Goal: Use online tool/utility: Utilize a website feature to perform a specific function

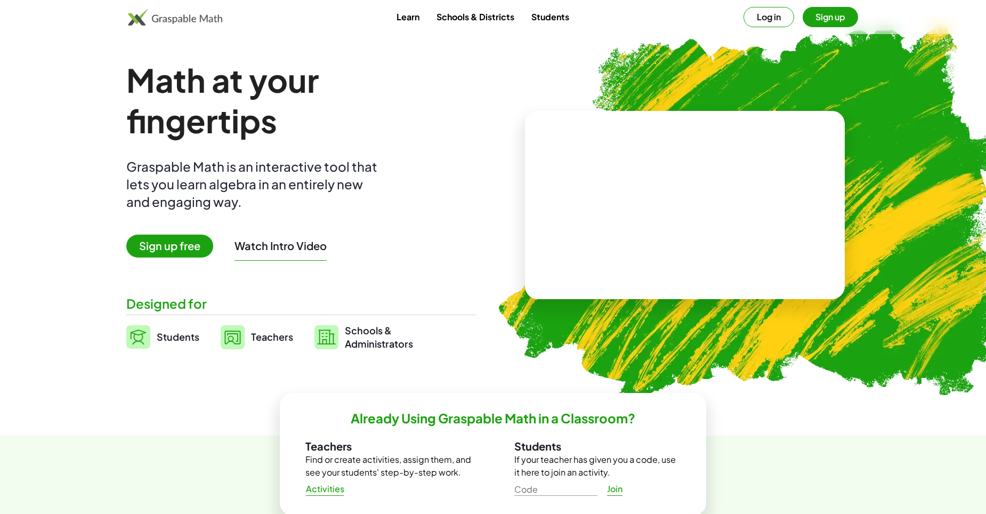
click at [178, 343] on span "Students" at bounding box center [178, 337] width 43 height 12
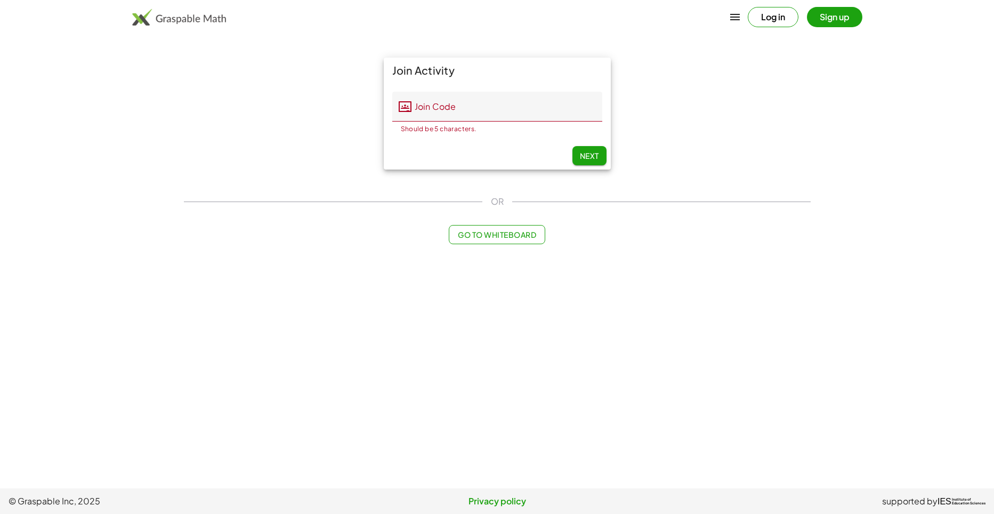
click at [174, 329] on main "Join Activity Join Code Join Code Should be 5 characters. 0 / 5 Next OR Go to W…" at bounding box center [497, 244] width 994 height 488
click at [528, 235] on span "Go to Whiteboard" at bounding box center [497, 235] width 78 height 10
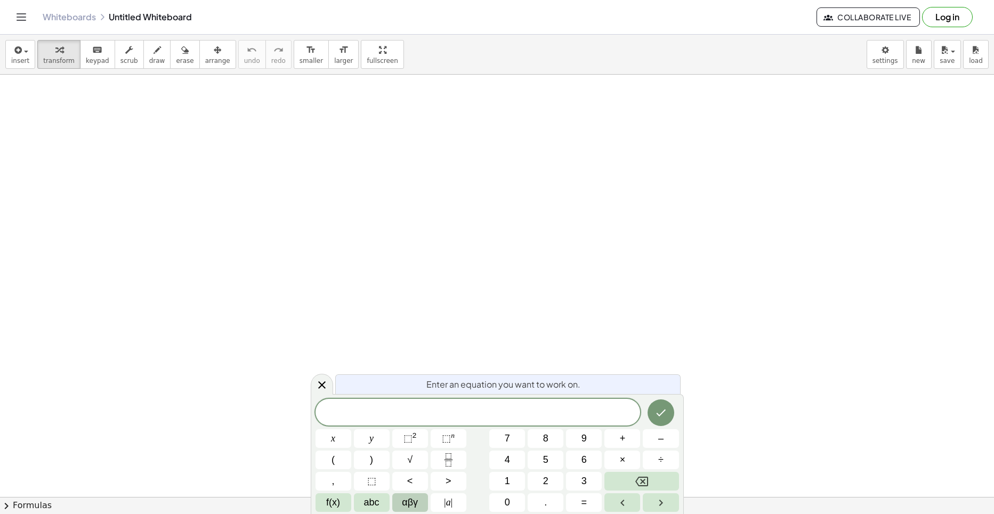
click at [413, 500] on span "αβγ" at bounding box center [410, 502] width 16 height 14
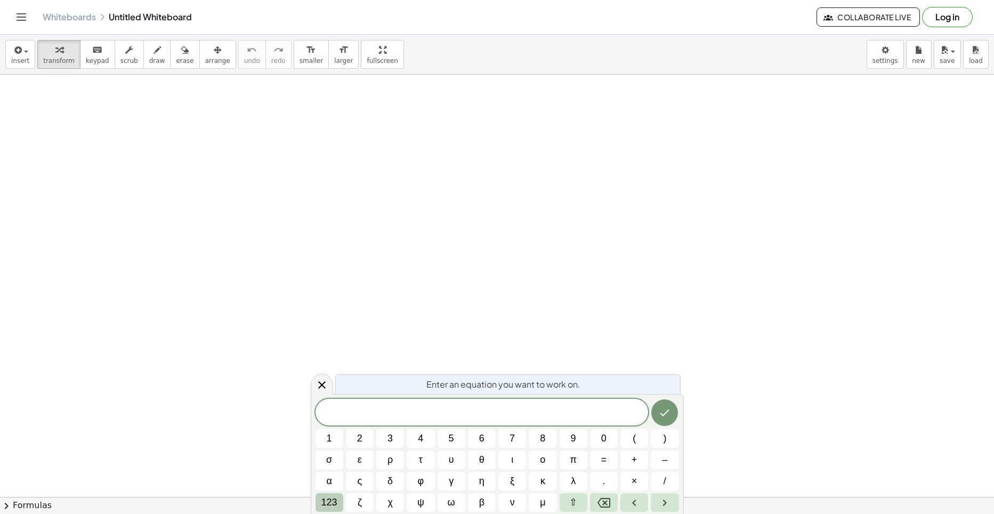
click at [327, 504] on span "123" at bounding box center [329, 502] width 16 height 14
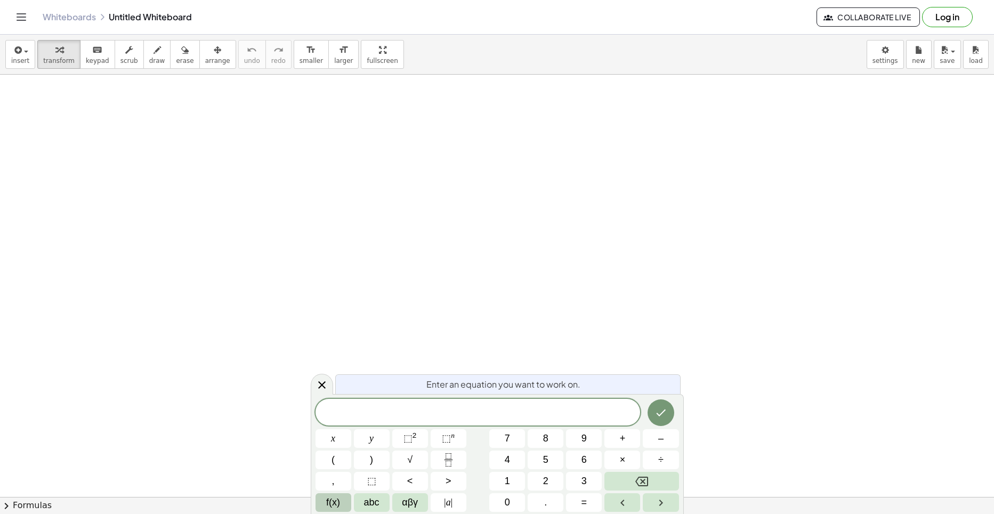
click at [326, 499] on button "f(x)" at bounding box center [334, 502] width 36 height 19
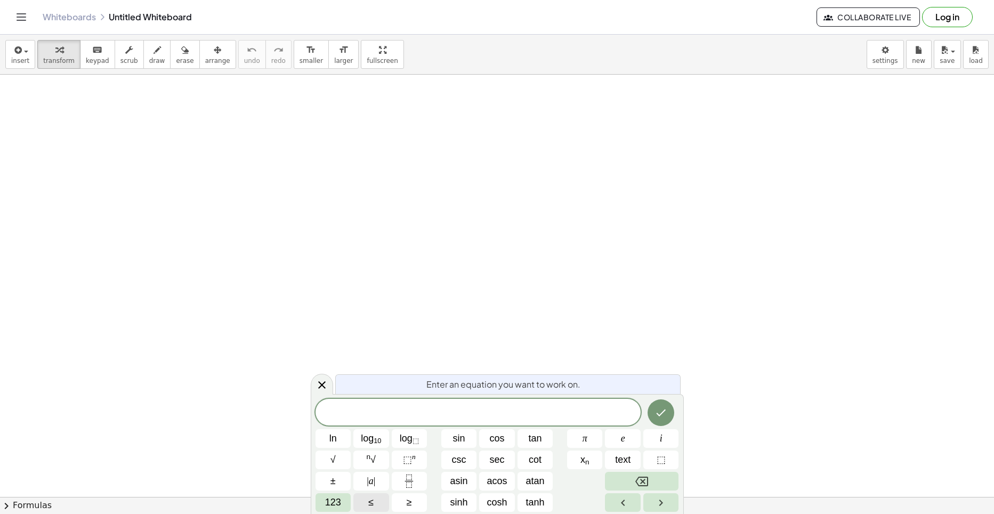
click at [369, 495] on span "≤" at bounding box center [370, 502] width 5 height 14
click at [665, 485] on button "Backspace" at bounding box center [642, 481] width 74 height 19
click at [383, 501] on button "≤" at bounding box center [371, 502] width 36 height 19
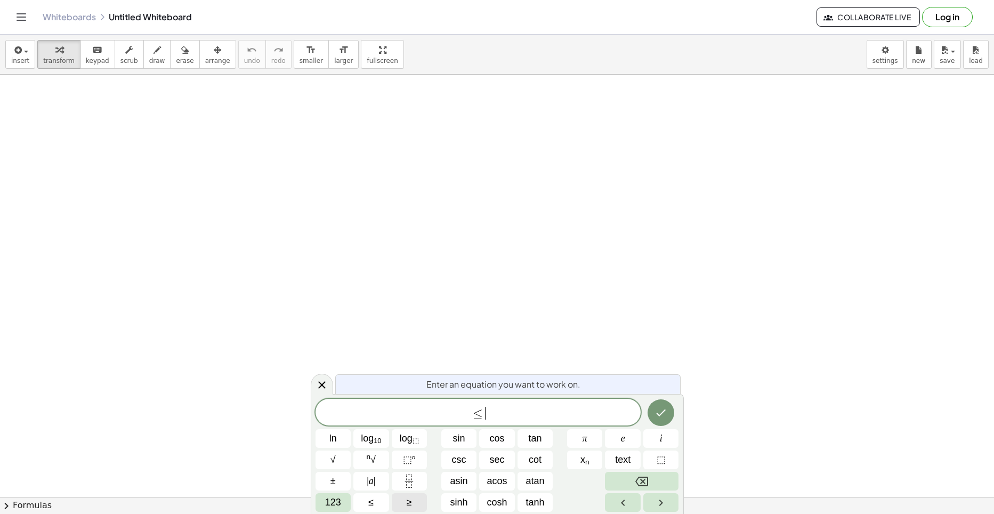
click at [410, 494] on button "≥" at bounding box center [410, 502] width 36 height 19
click at [640, 483] on icon "Backspace" at bounding box center [641, 481] width 13 height 13
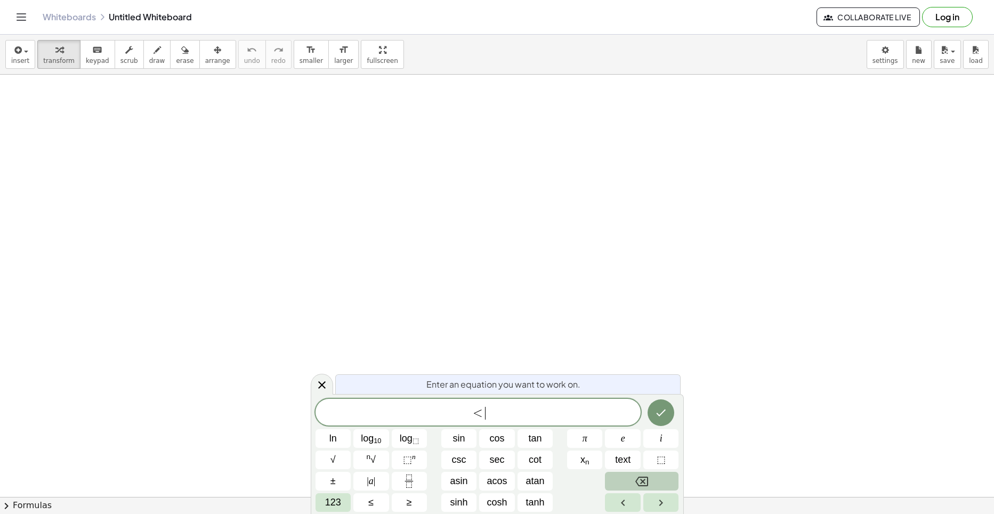
click at [640, 483] on icon "Backspace" at bounding box center [641, 481] width 13 height 13
click at [631, 485] on button "Backspace" at bounding box center [642, 481] width 74 height 19
click at [341, 499] on span "123" at bounding box center [333, 502] width 16 height 14
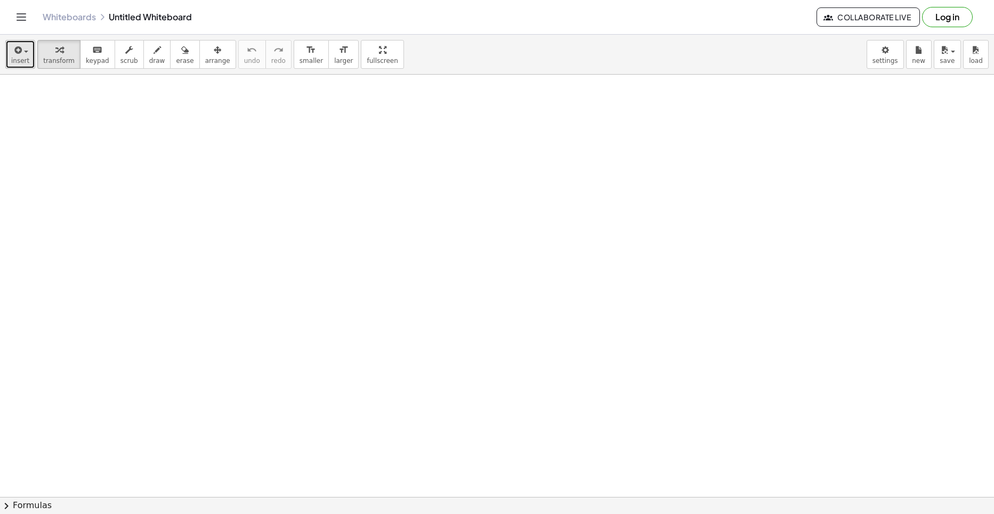
click at [29, 58] on button "insert" at bounding box center [20, 54] width 30 height 29
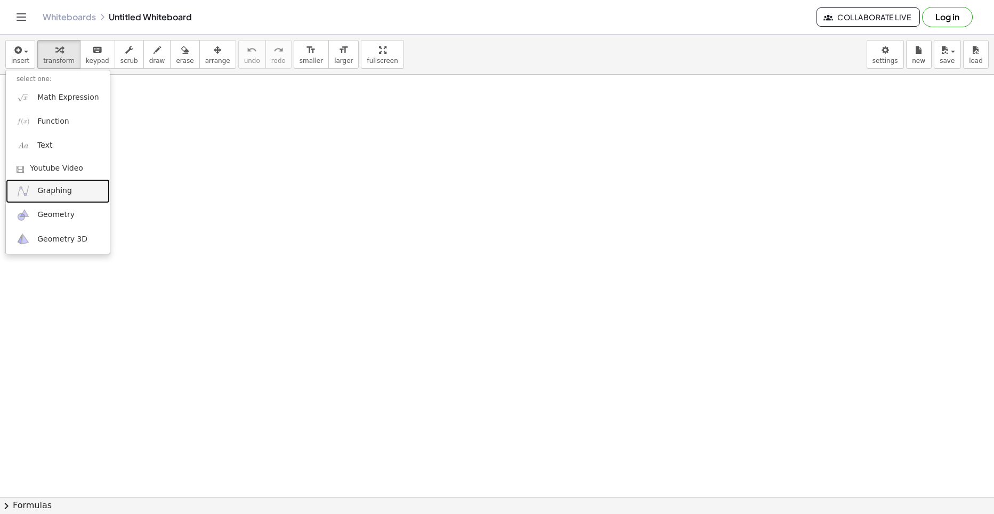
click at [42, 192] on span "Graphing" at bounding box center [54, 191] width 35 height 11
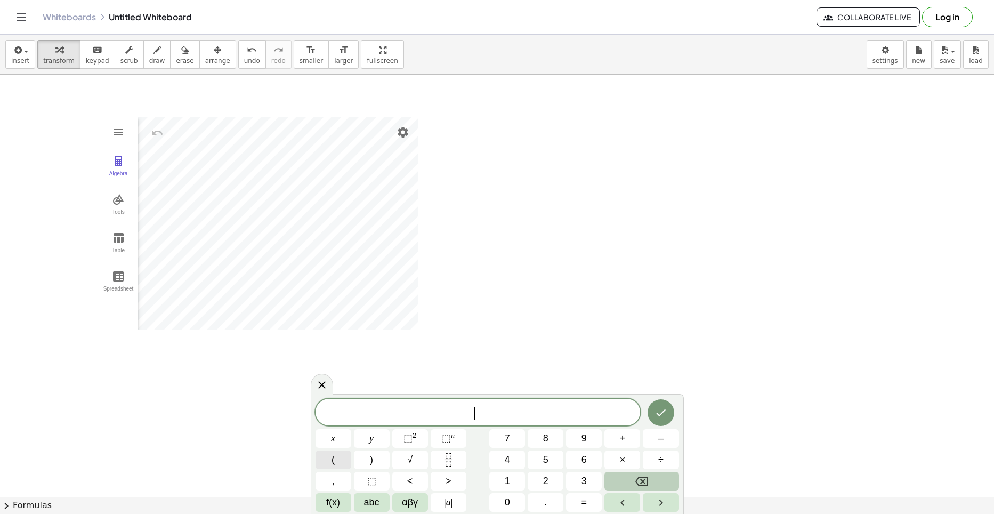
click at [335, 467] on button "(" at bounding box center [334, 459] width 36 height 19
click at [654, 445] on button "–" at bounding box center [661, 438] width 36 height 19
click at [502, 478] on button "1" at bounding box center [507, 481] width 36 height 19
click at [333, 479] on span "," at bounding box center [333, 481] width 3 height 14
click at [582, 477] on span "3" at bounding box center [584, 481] width 5 height 14
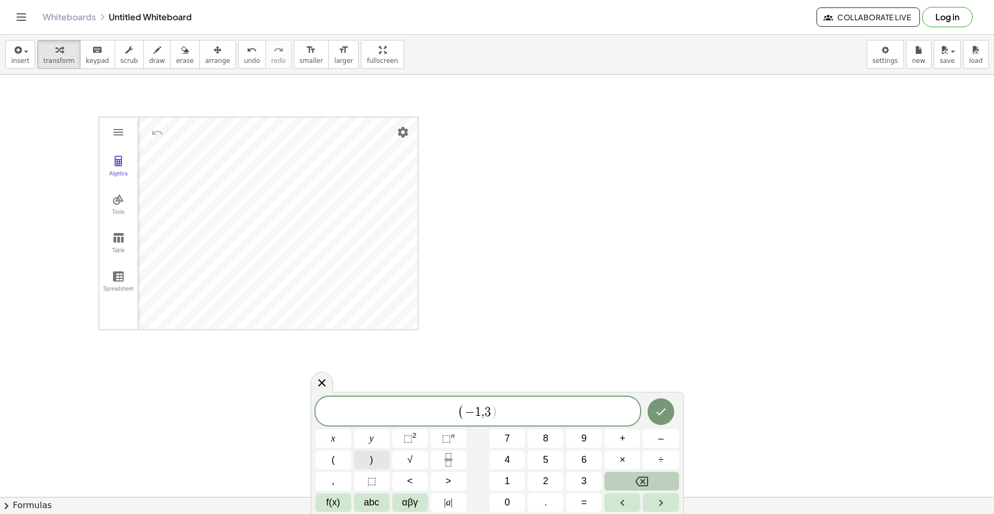
click at [364, 452] on button ")" at bounding box center [372, 459] width 36 height 19
click at [666, 418] on button "Done" at bounding box center [661, 411] width 27 height 27
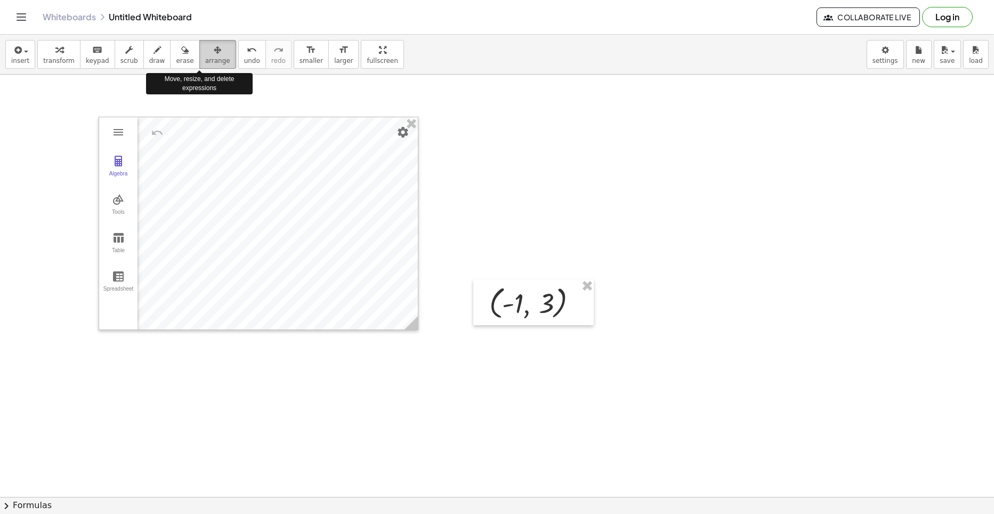
click at [214, 50] on icon "button" at bounding box center [217, 50] width 7 height 13
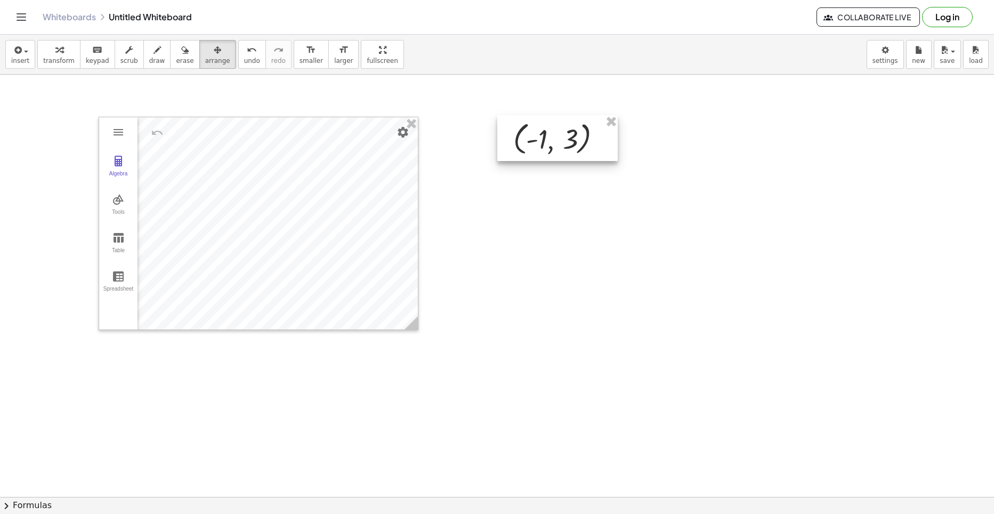
drag, startPoint x: 484, startPoint y: 303, endPoint x: 505, endPoint y: 139, distance: 165.1
click at [505, 139] on div at bounding box center [557, 138] width 120 height 46
click at [209, 58] on span "arrange" at bounding box center [217, 60] width 25 height 7
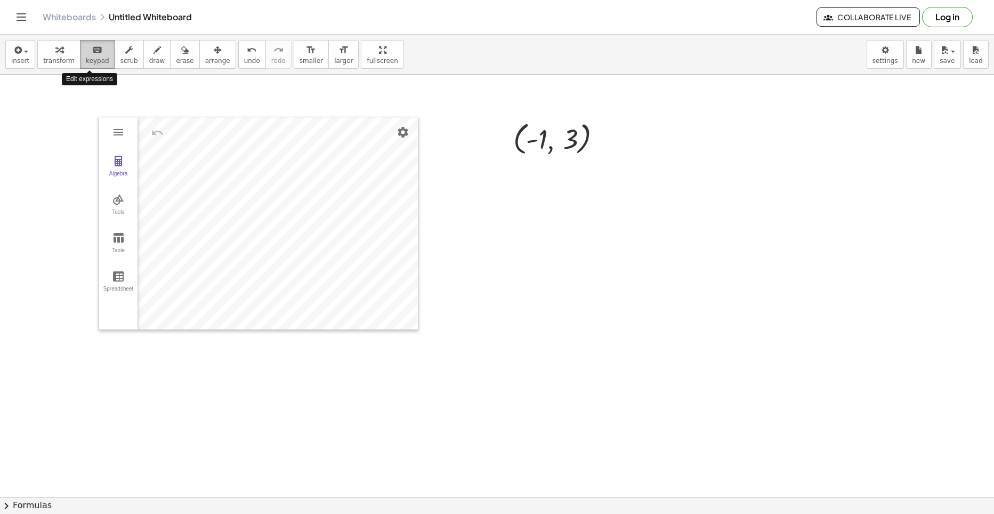
click at [92, 51] on icon "keyboard" at bounding box center [97, 50] width 10 height 13
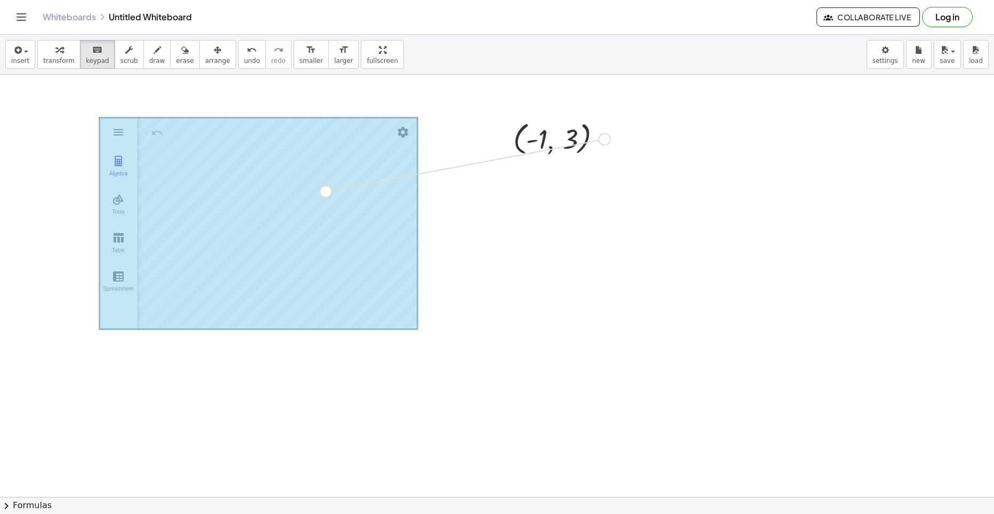
drag, startPoint x: 608, startPoint y: 136, endPoint x: 325, endPoint y: 189, distance: 287.4
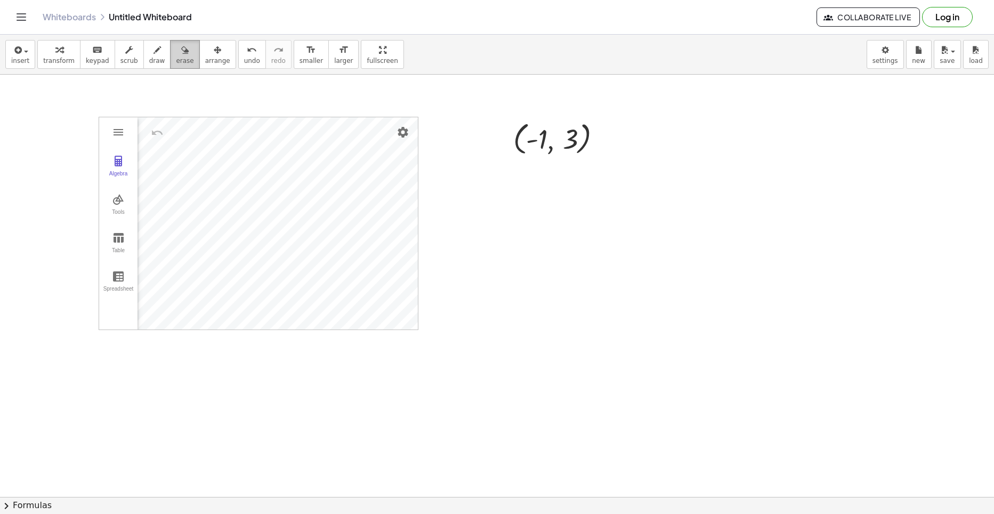
click at [180, 59] on button "erase" at bounding box center [184, 54] width 29 height 29
drag, startPoint x: 139, startPoint y: 114, endPoint x: 477, endPoint y: 295, distance: 384.0
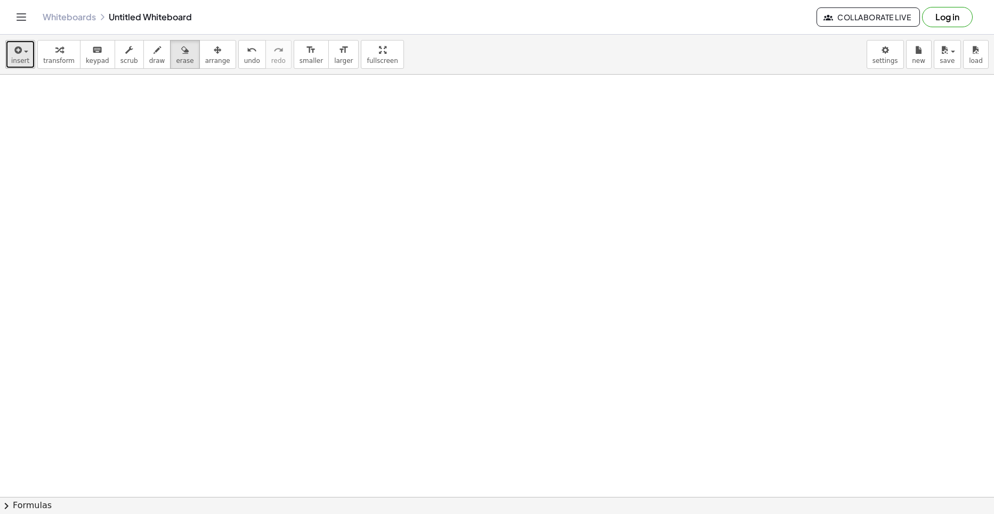
click at [9, 54] on button "insert" at bounding box center [20, 54] width 30 height 29
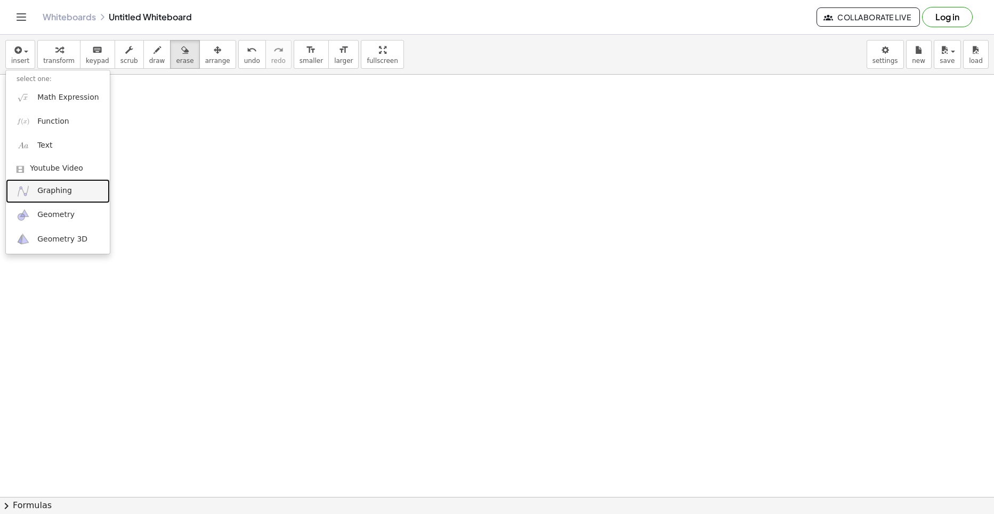
click at [44, 183] on link "Graphing" at bounding box center [58, 191] width 104 height 24
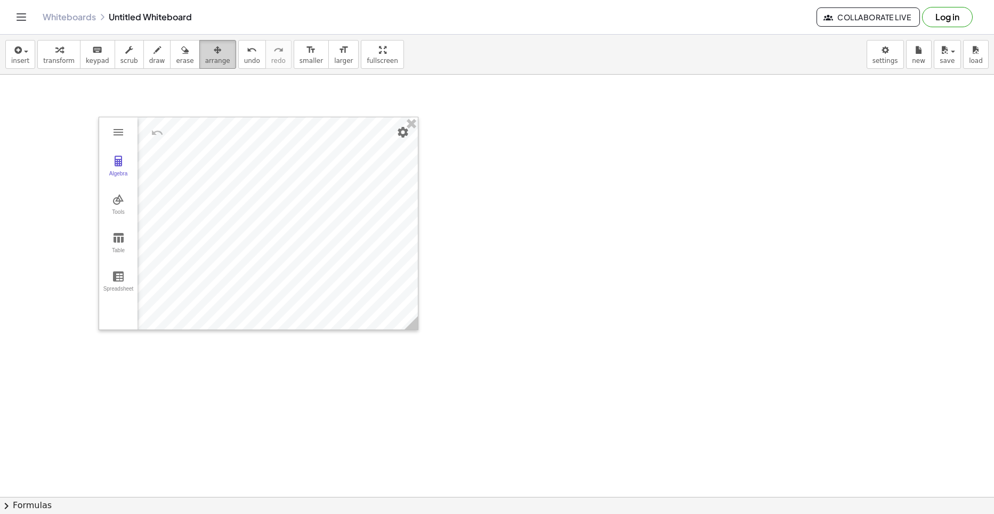
click at [199, 66] on button "arrange" at bounding box center [217, 54] width 37 height 29
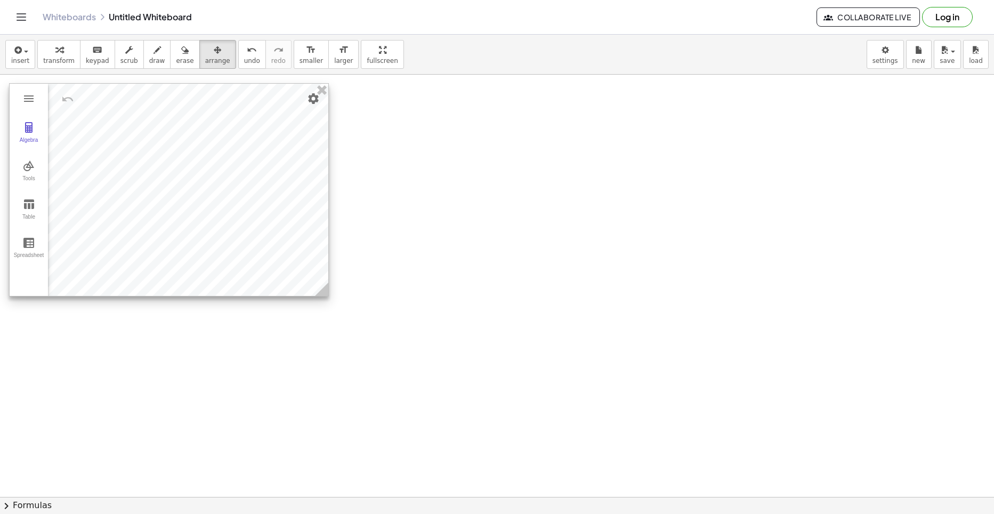
drag, startPoint x: 321, startPoint y: 287, endPoint x: 232, endPoint y: 253, distance: 95.6
click at [232, 253] on div at bounding box center [169, 190] width 319 height 212
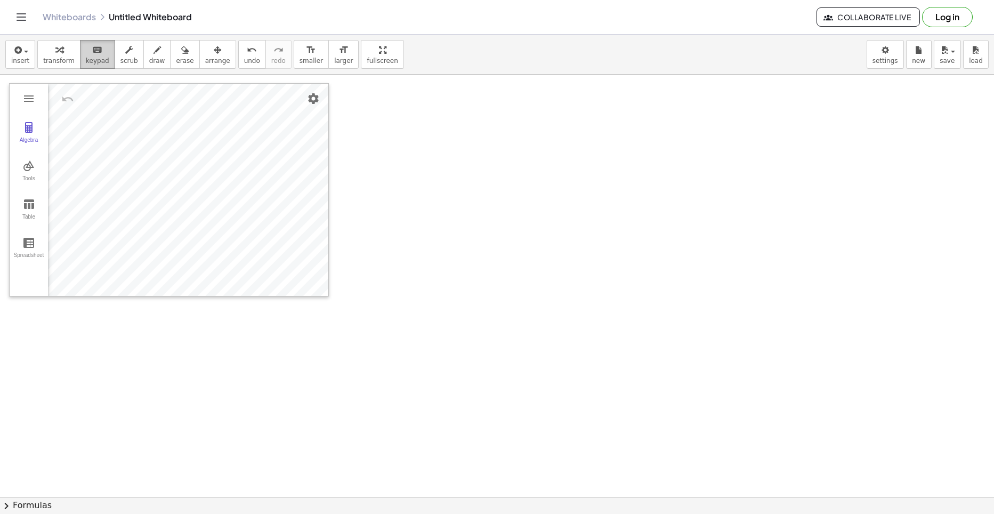
click at [92, 50] on icon "keyboard" at bounding box center [97, 50] width 10 height 13
click at [519, 393] on div at bounding box center [497, 158] width 994 height 914
drag, startPoint x: 492, startPoint y: 446, endPoint x: 487, endPoint y: 463, distance: 17.9
click at [487, 463] on div at bounding box center [497, 158] width 994 height 914
drag, startPoint x: 487, startPoint y: 463, endPoint x: 454, endPoint y: 442, distance: 38.9
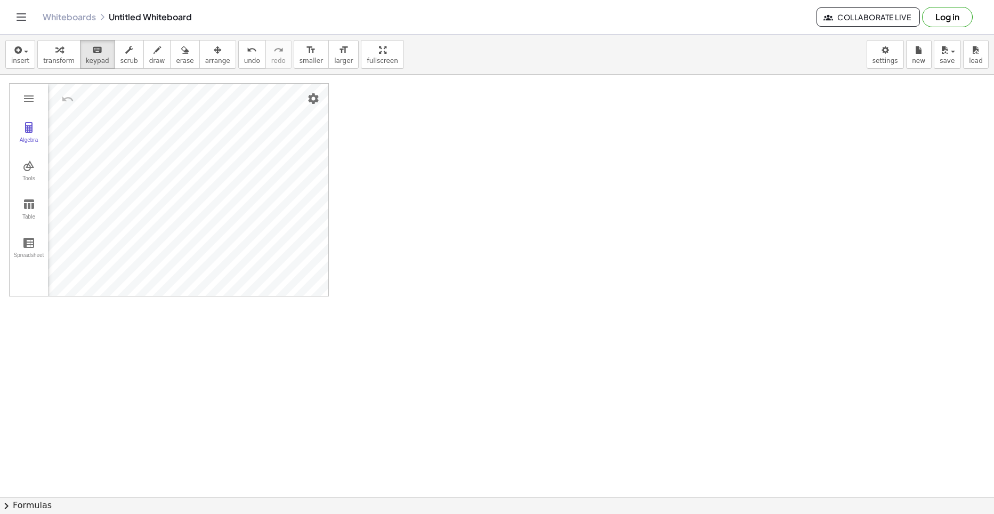
click at [487, 464] on div at bounding box center [497, 158] width 994 height 914
click at [86, 63] on span "keypad" at bounding box center [97, 60] width 23 height 7
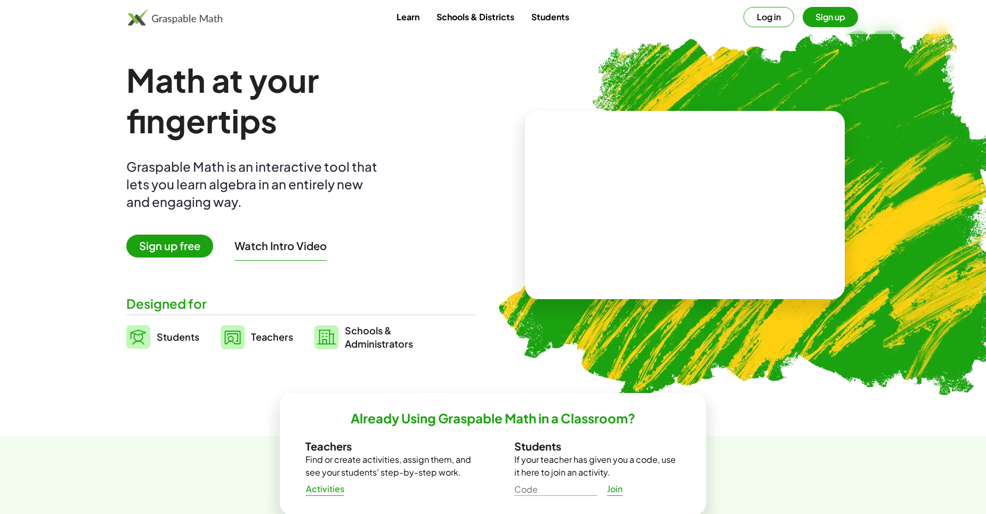
click at [163, 330] on link "Students" at bounding box center [162, 337] width 73 height 27
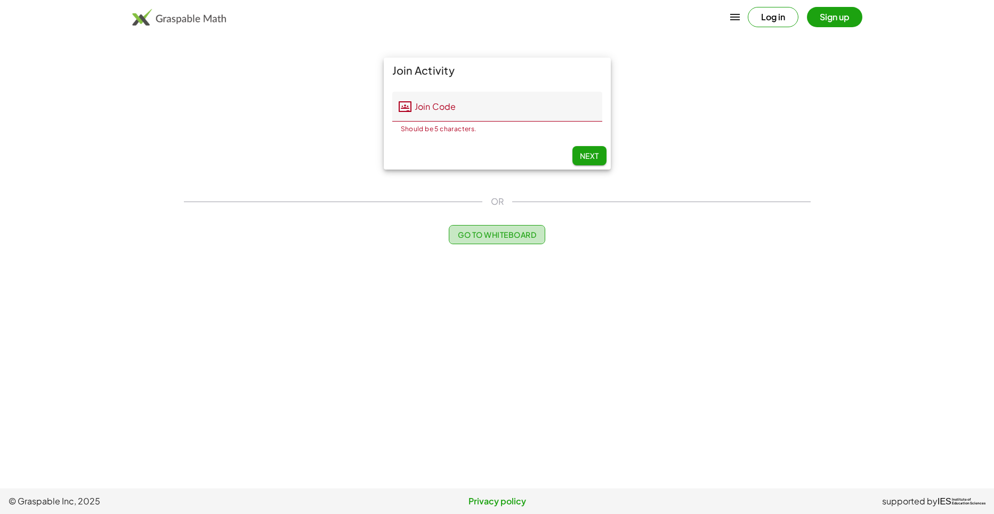
click at [468, 239] on span "Go to Whiteboard" at bounding box center [497, 235] width 78 height 10
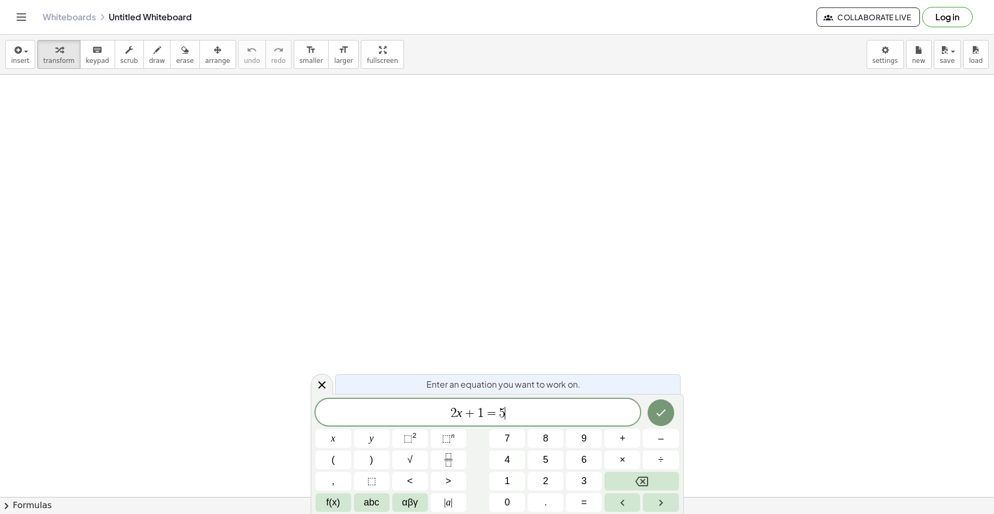
click at [528, 413] on span "2 x + 1 = 5 ​" at bounding box center [478, 413] width 325 height 15
click at [405, 498] on span "αβγ" at bounding box center [410, 502] width 16 height 14
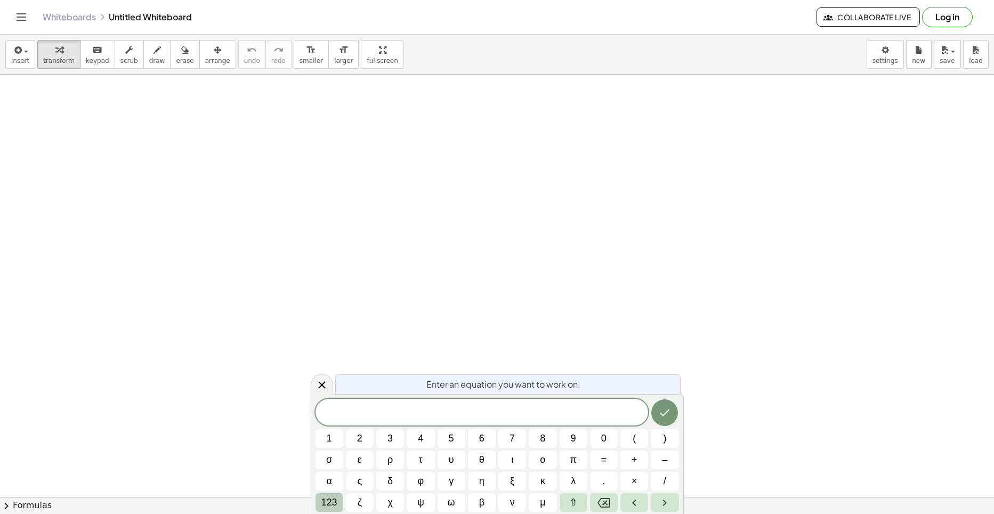
click at [322, 498] on span "123" at bounding box center [329, 502] width 16 height 14
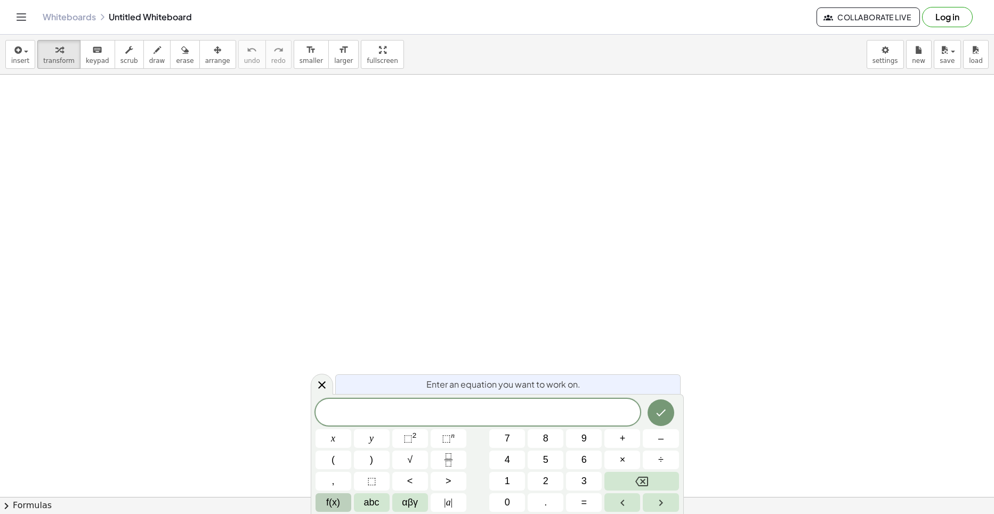
click at [322, 498] on button "f(x)" at bounding box center [334, 502] width 36 height 19
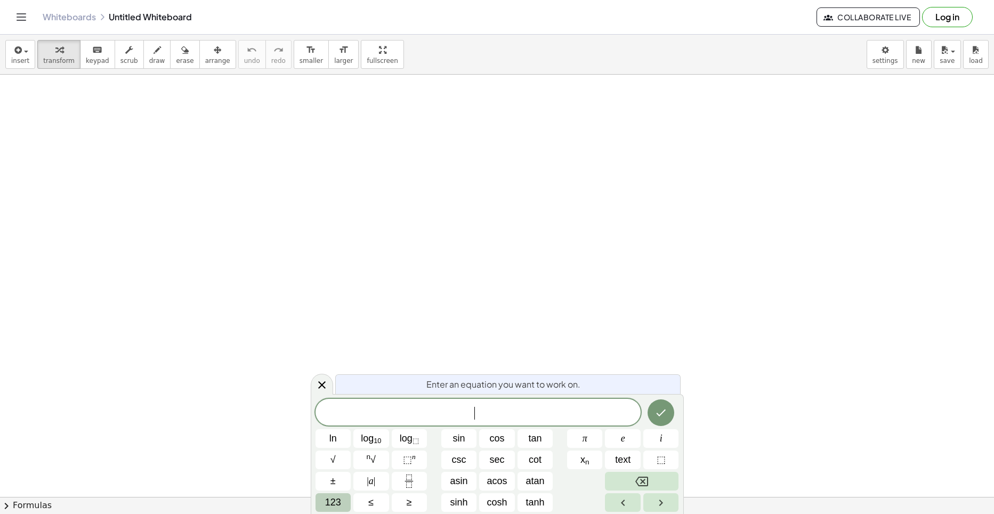
click at [340, 501] on span "123" at bounding box center [333, 502] width 16 height 14
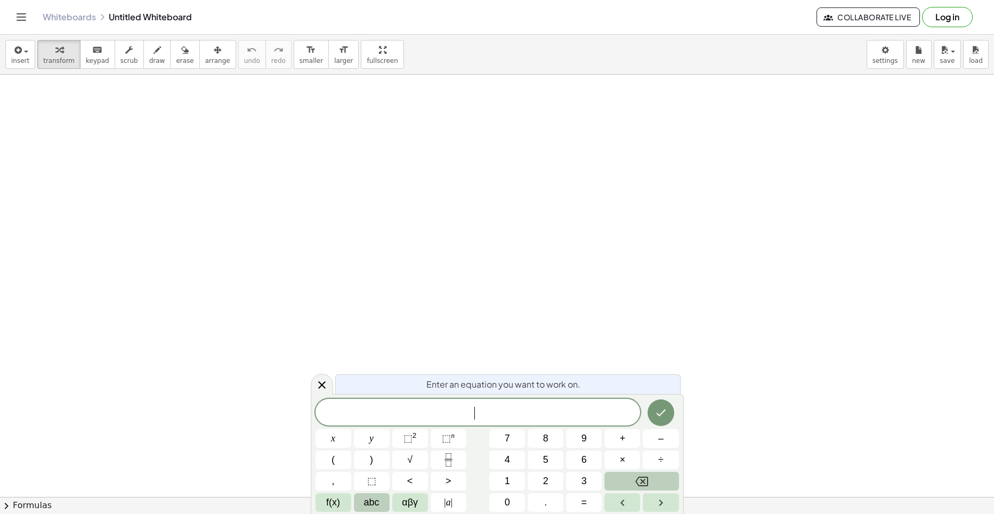
click at [366, 501] on span "abc" at bounding box center [371, 502] width 15 height 14
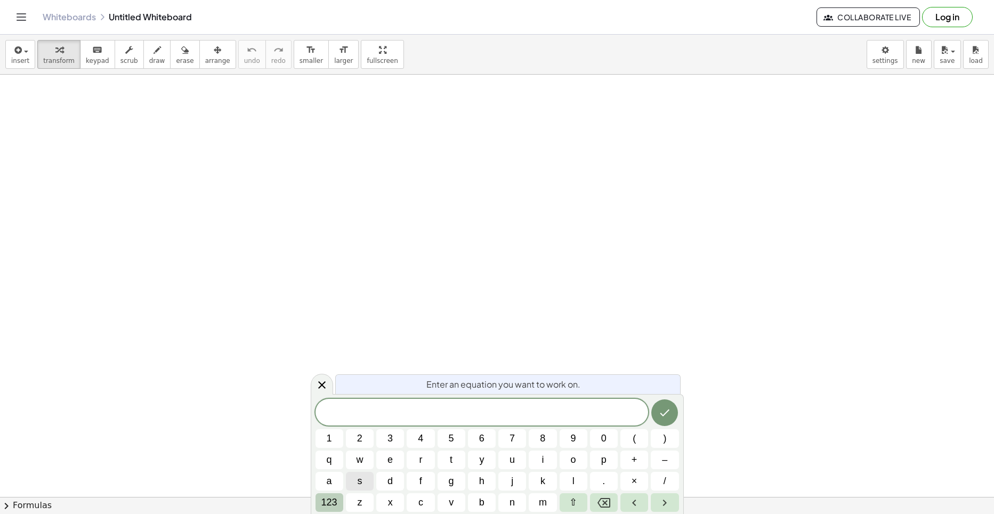
click at [323, 499] on span "123" at bounding box center [329, 502] width 16 height 14
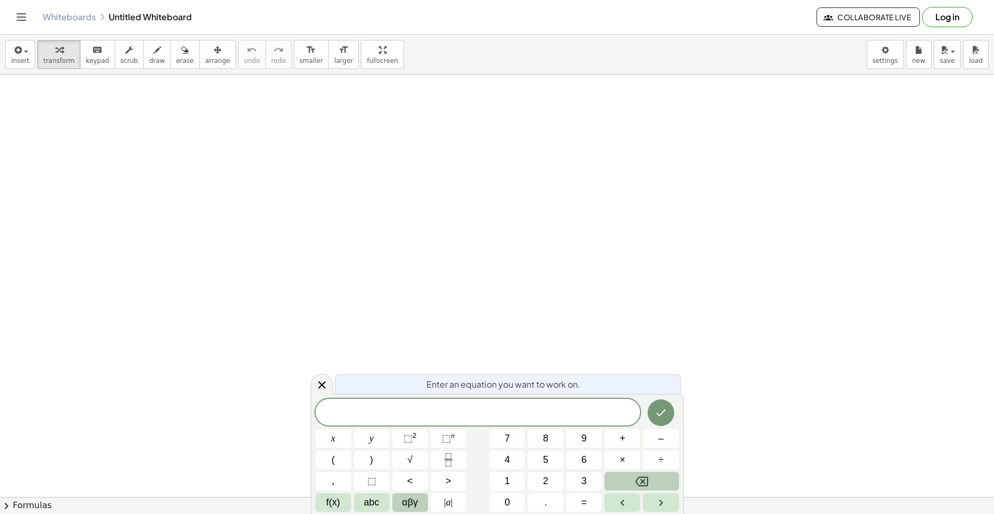
click at [410, 502] on span "αβγ" at bounding box center [410, 502] width 16 height 14
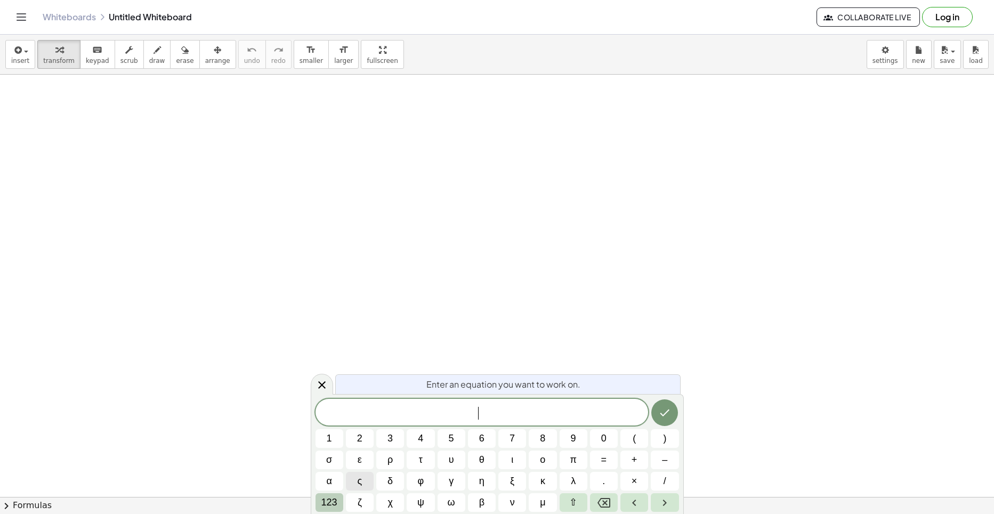
click at [327, 501] on span "123" at bounding box center [329, 502] width 16 height 14
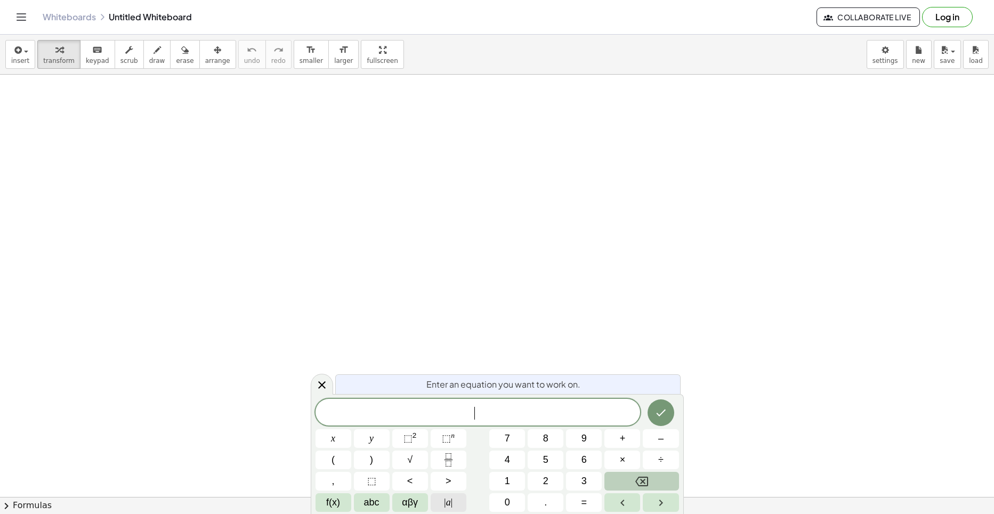
click at [447, 499] on span "| a |" at bounding box center [448, 502] width 9 height 14
click at [515, 406] on span "| | ​" at bounding box center [478, 412] width 325 height 18
click at [338, 506] on span "f(x)" at bounding box center [333, 502] width 14 height 14
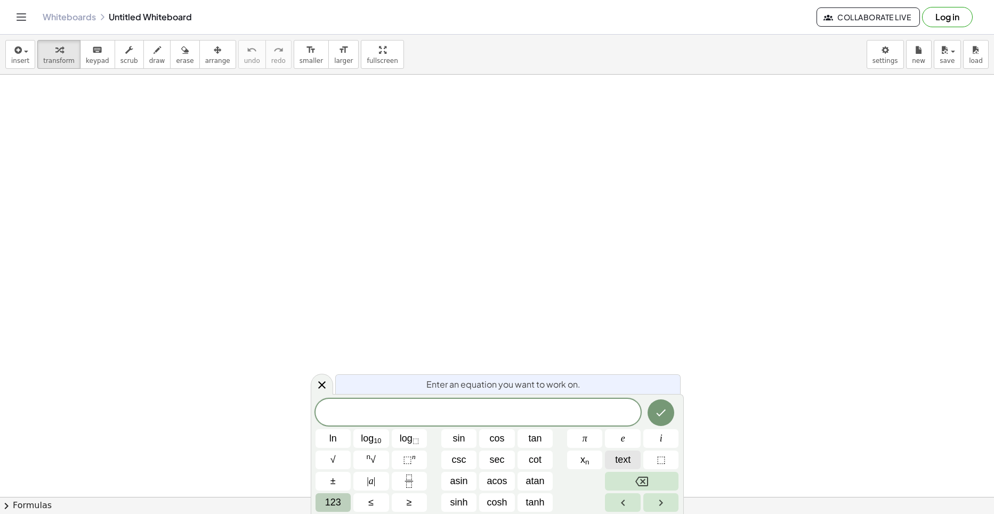
click at [622, 463] on span "text" at bounding box center [622, 460] width 15 height 14
click at [335, 504] on span "123" at bounding box center [333, 502] width 16 height 14
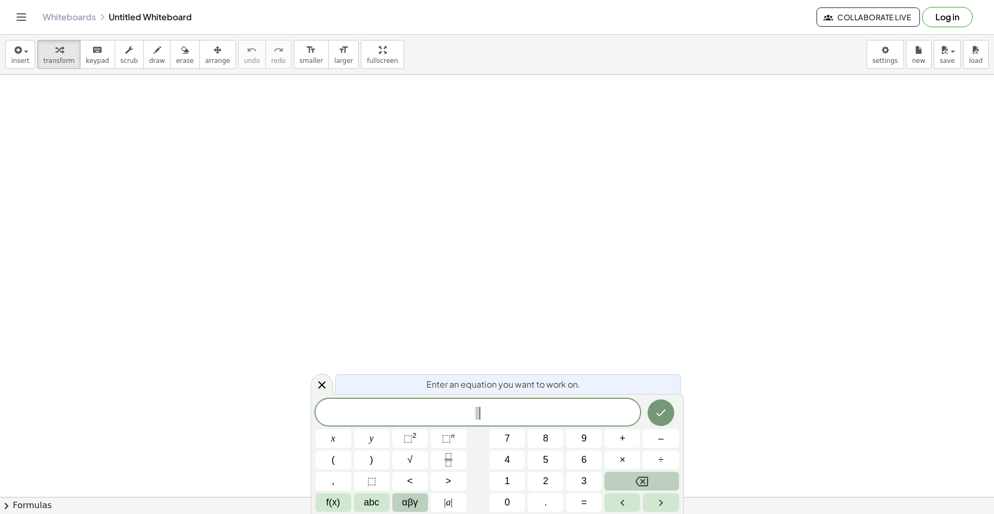
click at [412, 499] on span "αβγ" at bounding box center [410, 502] width 16 height 14
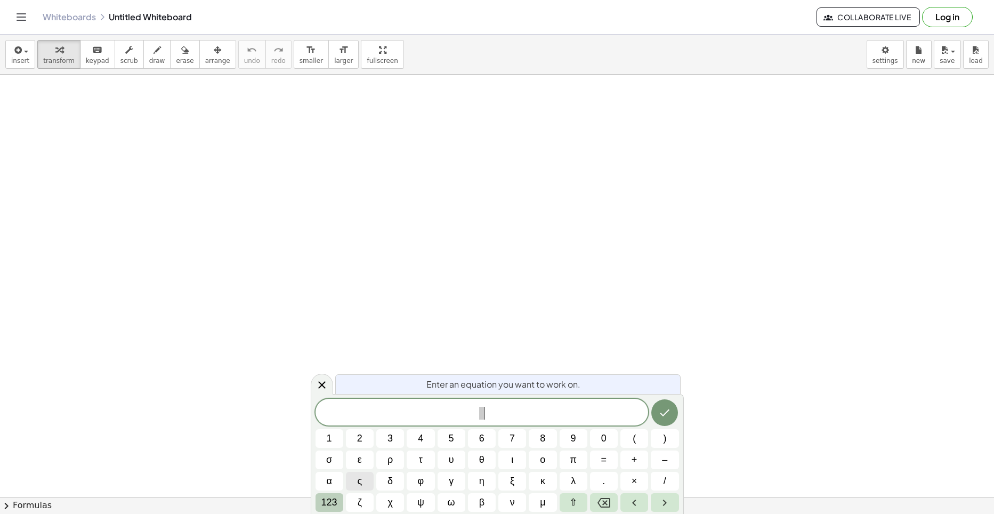
click at [332, 503] on span "123" at bounding box center [329, 502] width 16 height 14
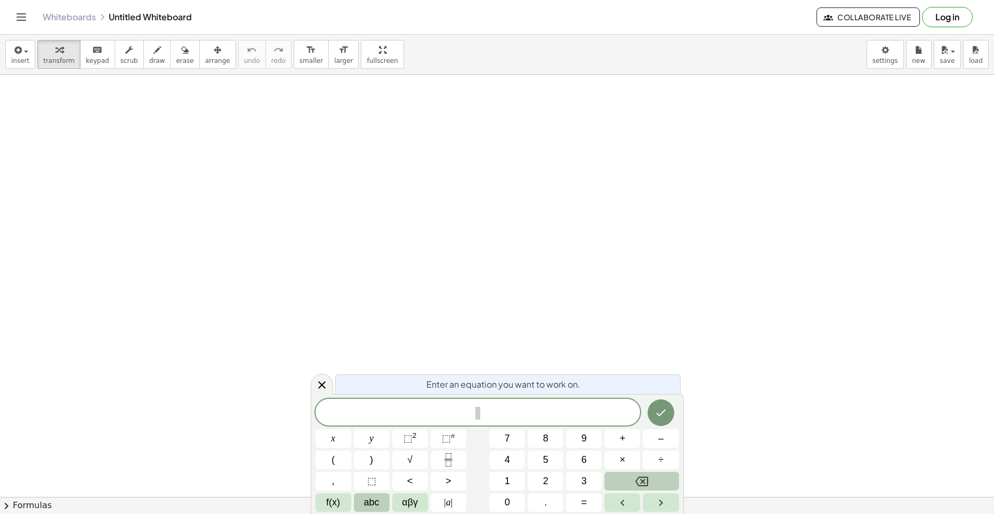
click at [377, 504] on span "abc" at bounding box center [371, 502] width 15 height 14
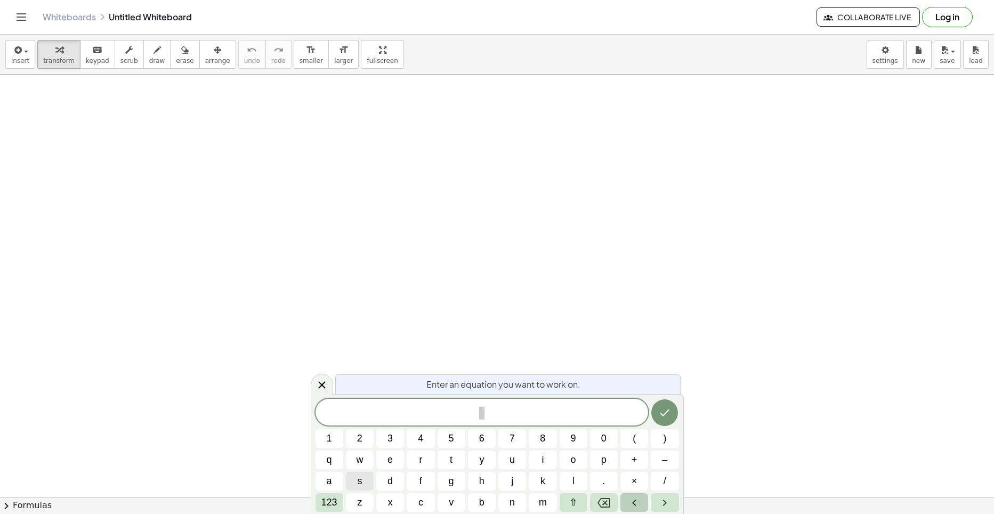
click at [638, 502] on icon "Left arrow" at bounding box center [634, 502] width 13 height 13
click at [636, 502] on icon "Left arrow" at bounding box center [634, 502] width 13 height 13
click at [640, 505] on icon "Left arrow" at bounding box center [634, 502] width 13 height 13
click at [515, 416] on span "s ​ d" at bounding box center [482, 413] width 333 height 15
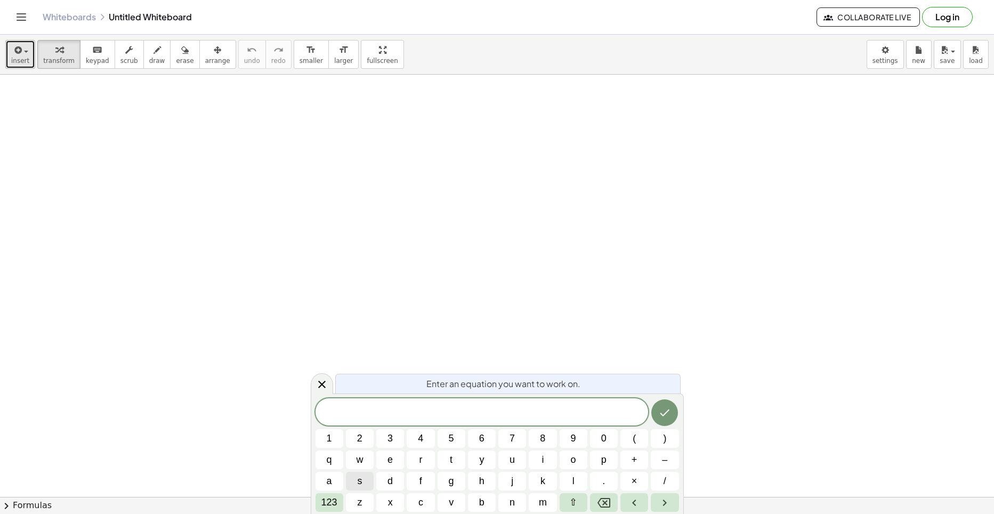
click at [24, 51] on span "button" at bounding box center [26, 52] width 4 height 2
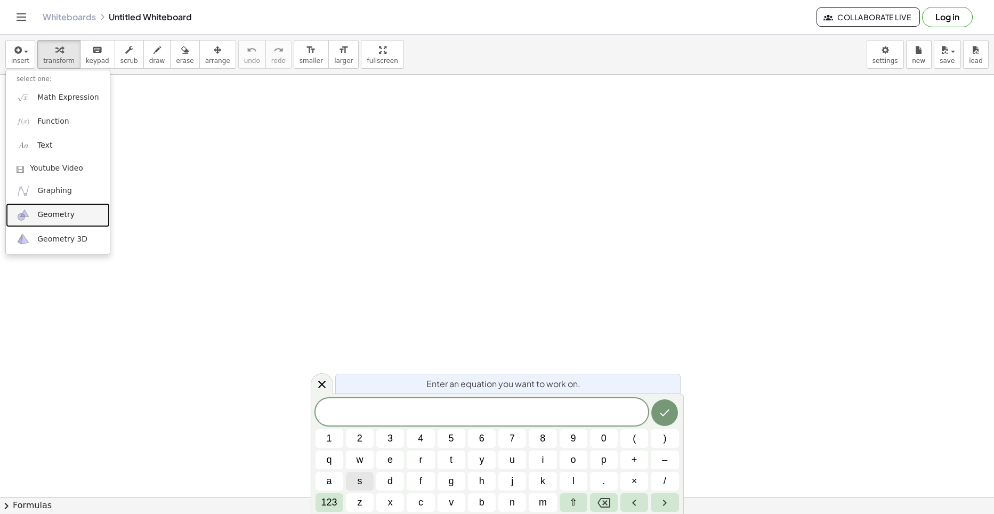
click at [51, 210] on span "Geometry" at bounding box center [55, 214] width 37 height 11
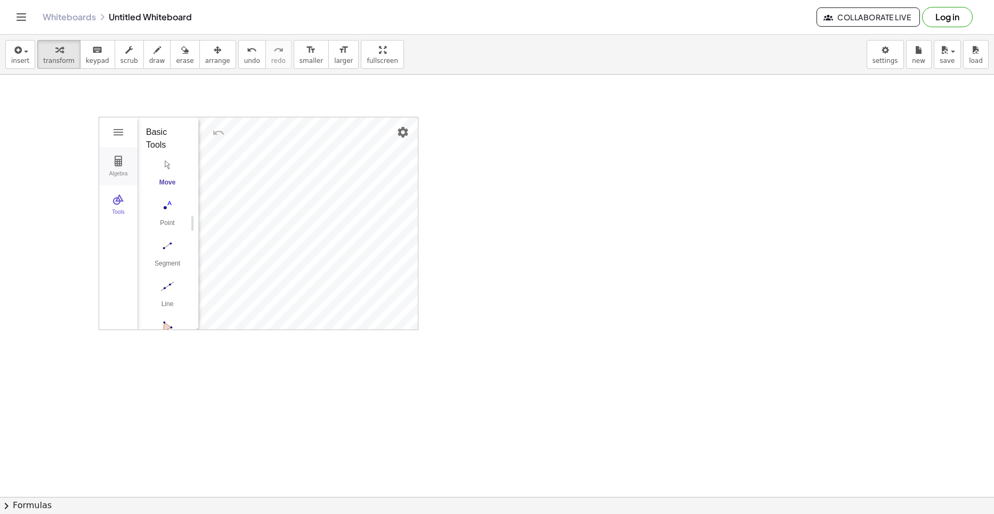
click at [117, 155] on img "Geometry" at bounding box center [118, 161] width 13 height 13
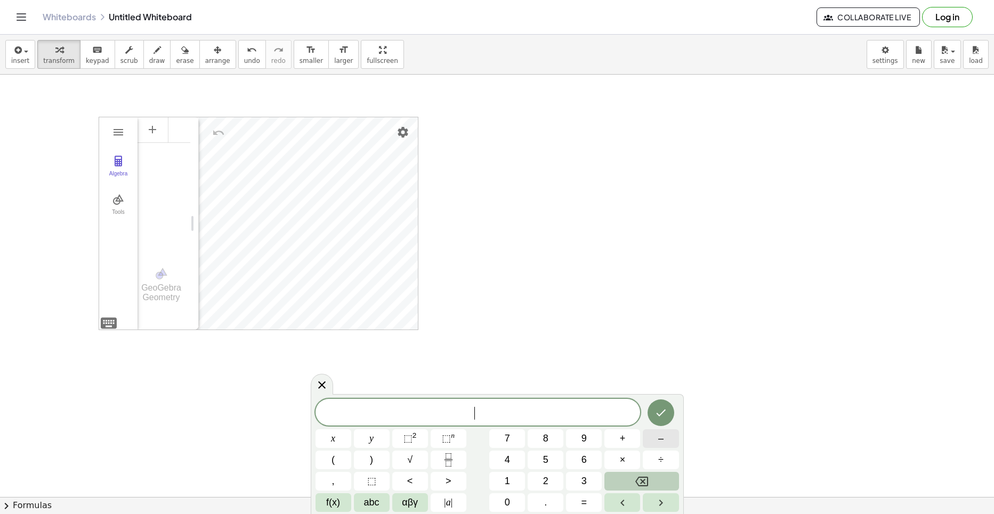
click at [660, 436] on span "–" at bounding box center [660, 438] width 5 height 14
click at [508, 481] on span "1" at bounding box center [507, 481] width 5 height 14
click at [337, 503] on span "f(x)" at bounding box center [333, 502] width 14 height 14
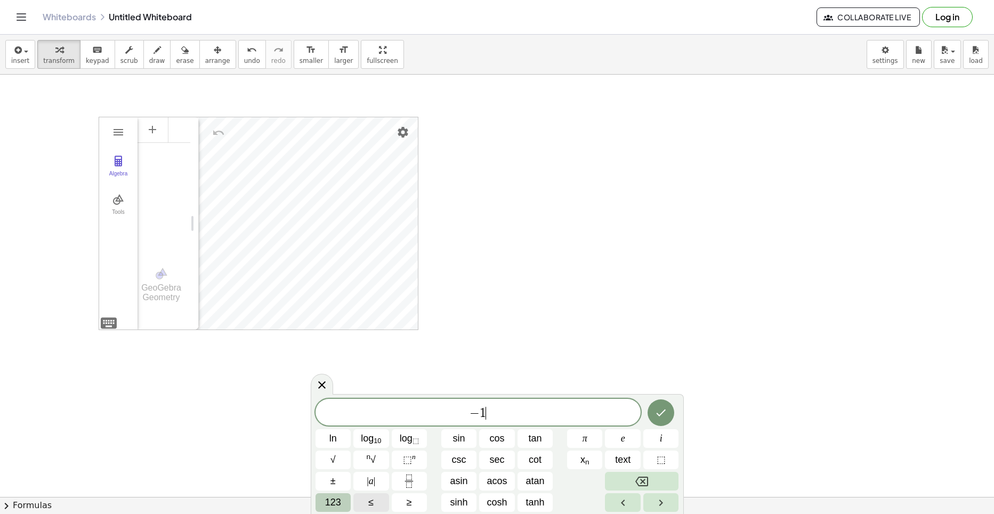
click at [378, 498] on button "≤" at bounding box center [371, 502] width 36 height 19
click at [335, 499] on span "123" at bounding box center [333, 502] width 16 height 14
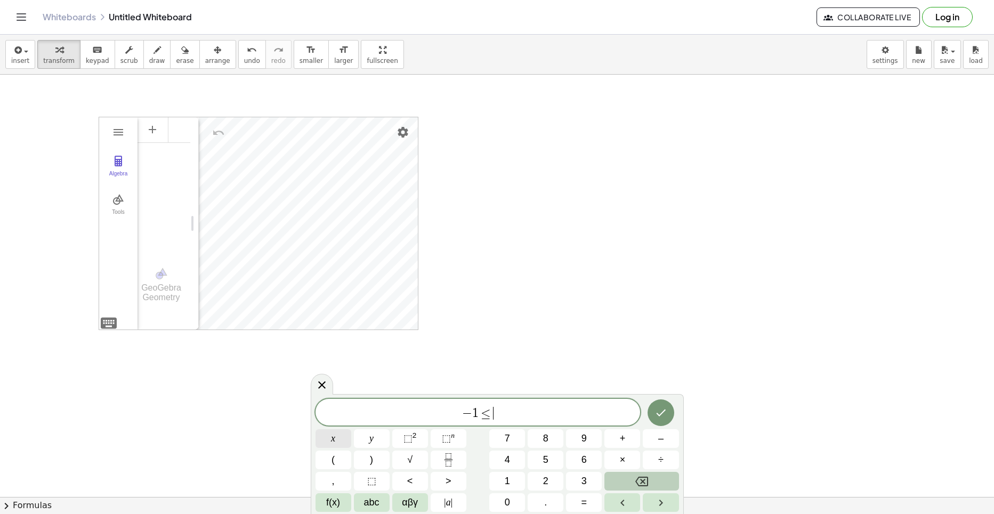
click at [340, 439] on button "x" at bounding box center [334, 438] width 36 height 19
click at [585, 482] on span "3" at bounding box center [584, 481] width 5 height 14
click at [334, 502] on span "f(x)" at bounding box center [333, 502] width 14 height 14
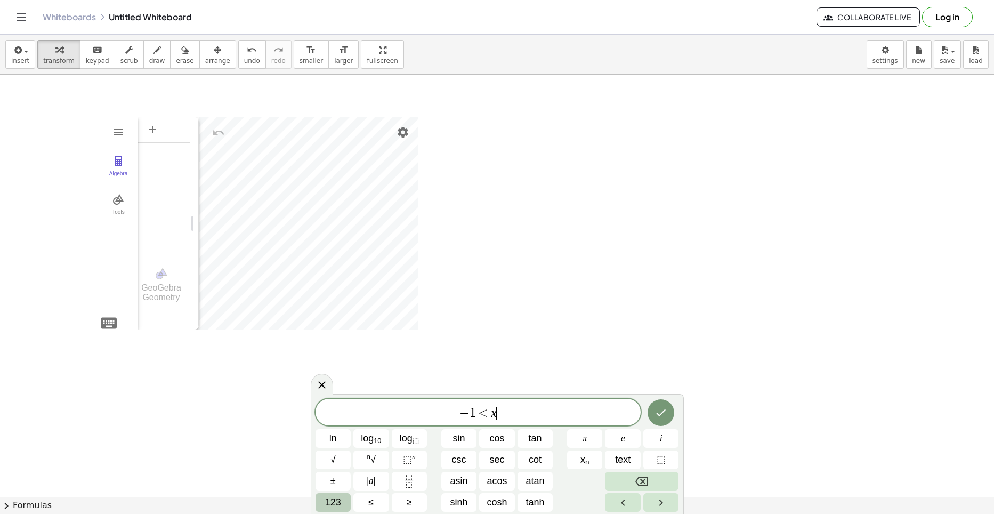
click at [339, 504] on span "123" at bounding box center [333, 502] width 16 height 14
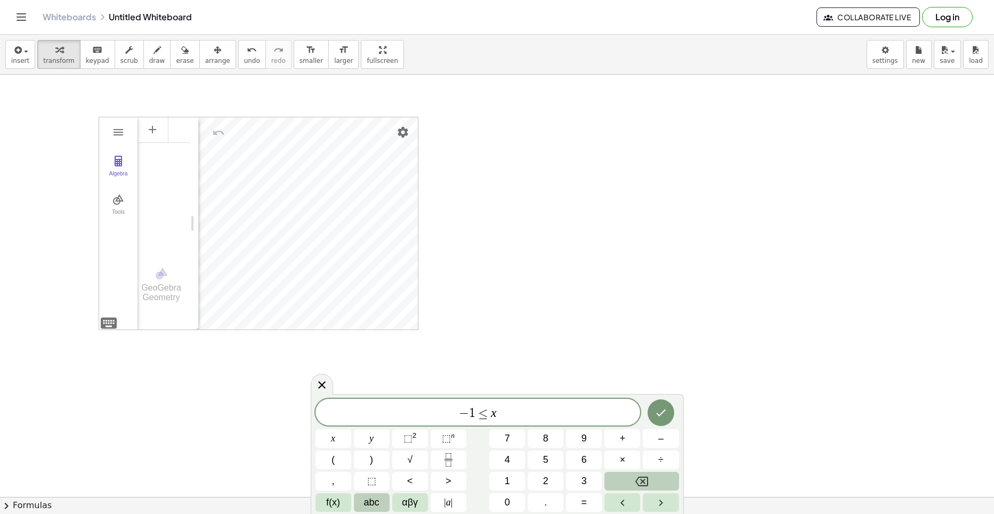
click at [370, 503] on span "abc" at bounding box center [371, 502] width 15 height 14
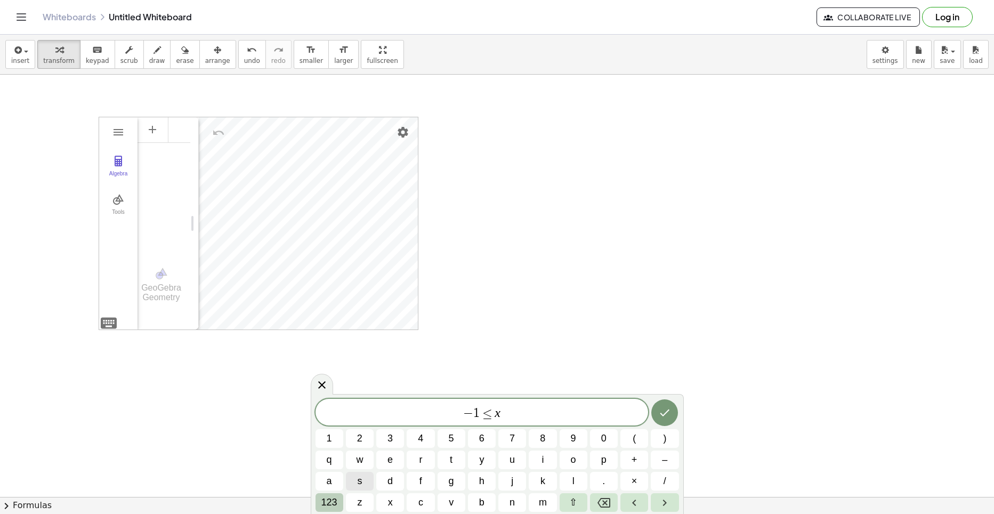
click at [339, 503] on button "123" at bounding box center [330, 502] width 28 height 19
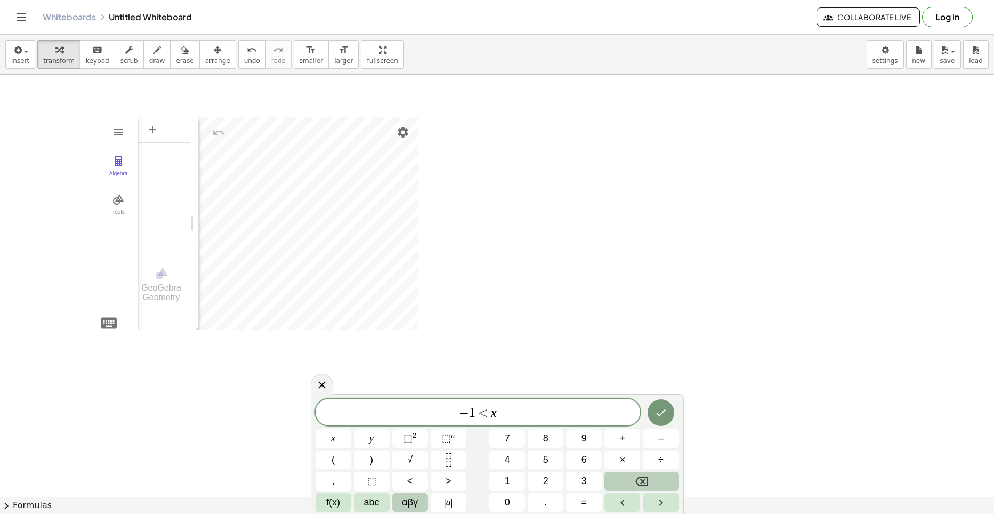
click at [413, 504] on span "αβγ" at bounding box center [410, 502] width 16 height 14
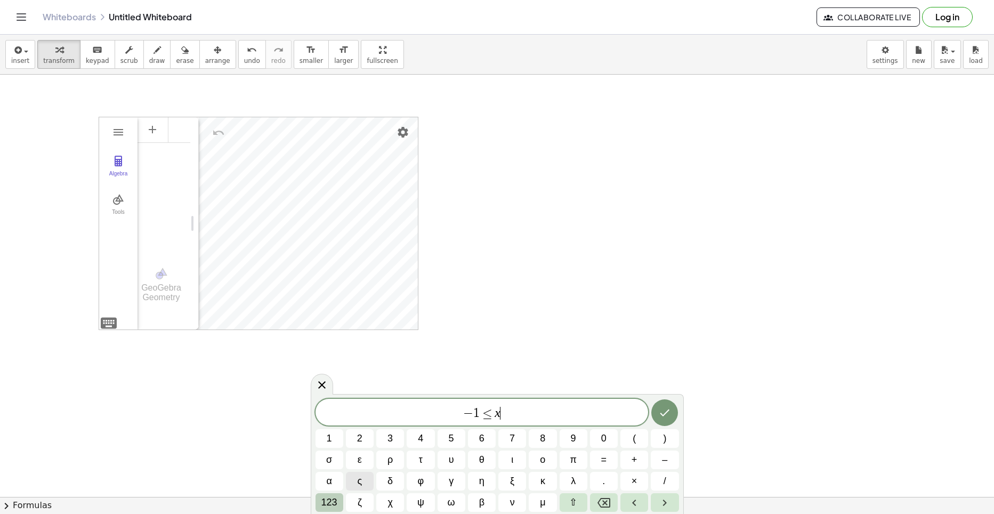
click at [329, 502] on span "123" at bounding box center [329, 502] width 16 height 14
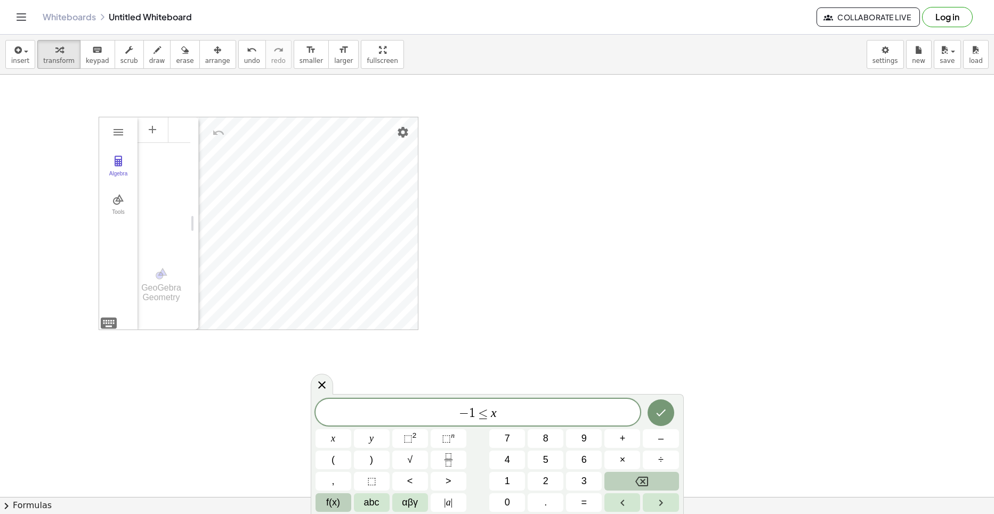
click at [334, 502] on span "f(x)" at bounding box center [333, 502] width 14 height 14
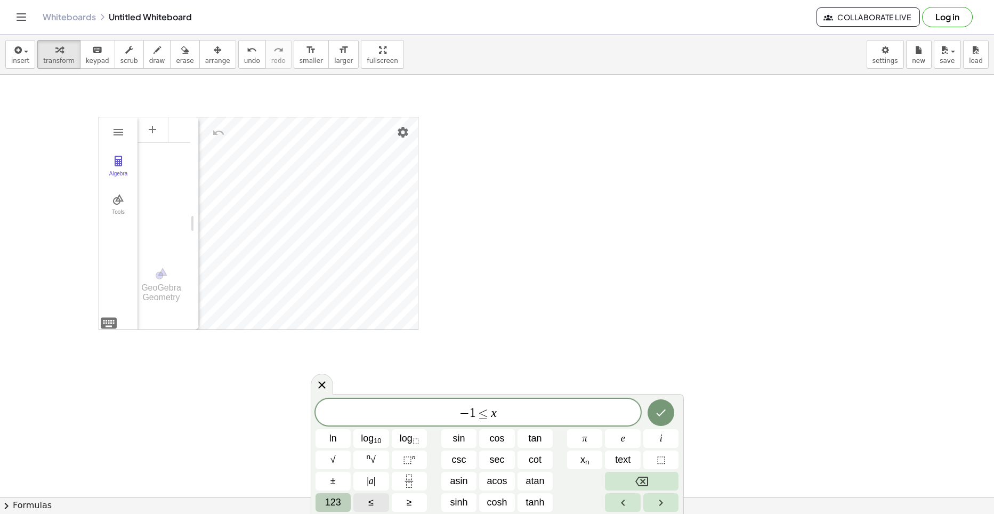
click at [368, 499] on span "≤" at bounding box center [370, 502] width 5 height 14
click at [657, 407] on icon "Done" at bounding box center [661, 412] width 13 height 13
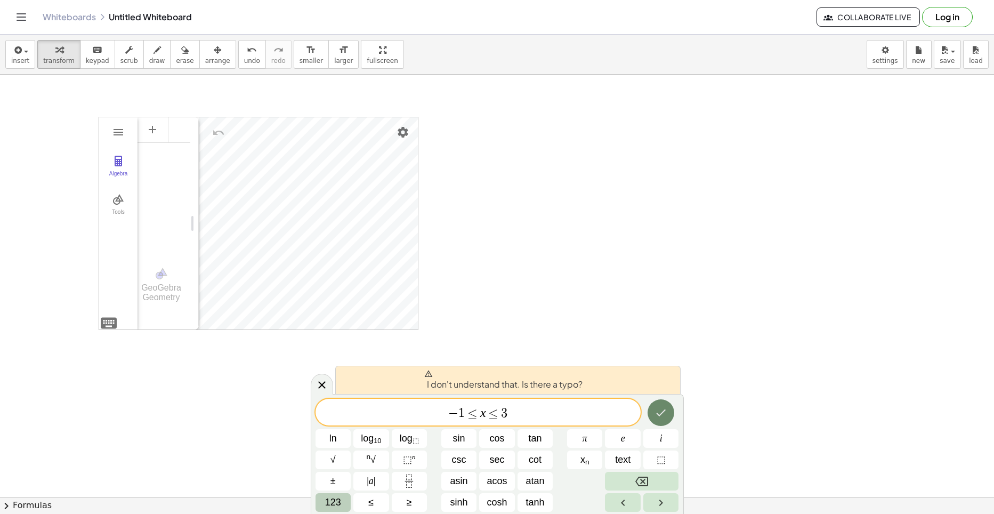
click at [661, 416] on icon "Done" at bounding box center [661, 412] width 13 height 13
drag, startPoint x: 513, startPoint y: 413, endPoint x: 448, endPoint y: 418, distance: 65.3
click at [448, 418] on span "− 1 ≤ x ≤ 3" at bounding box center [478, 413] width 325 height 15
drag, startPoint x: 462, startPoint y: 415, endPoint x: 438, endPoint y: 401, distance: 27.7
click at [438, 401] on div "− 1 ​ ≤ x ≤ 3" at bounding box center [478, 412] width 325 height 27
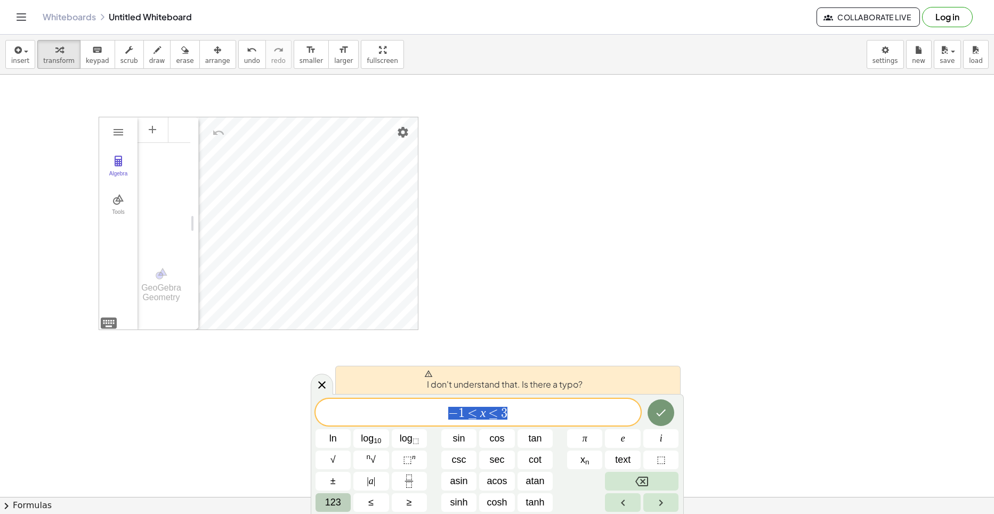
drag, startPoint x: 441, startPoint y: 406, endPoint x: 533, endPoint y: 420, distance: 92.2
click at [533, 420] on span "− 1 ≤ x ≤ 3" at bounding box center [478, 413] width 325 height 15
click at [445, 415] on span "− 1 ≤ x ≤ ​ 3" at bounding box center [478, 413] width 325 height 15
drag, startPoint x: 449, startPoint y: 410, endPoint x: 507, endPoint y: 418, distance: 58.7
drag, startPoint x: 501, startPoint y: 414, endPoint x: 437, endPoint y: 404, distance: 64.2
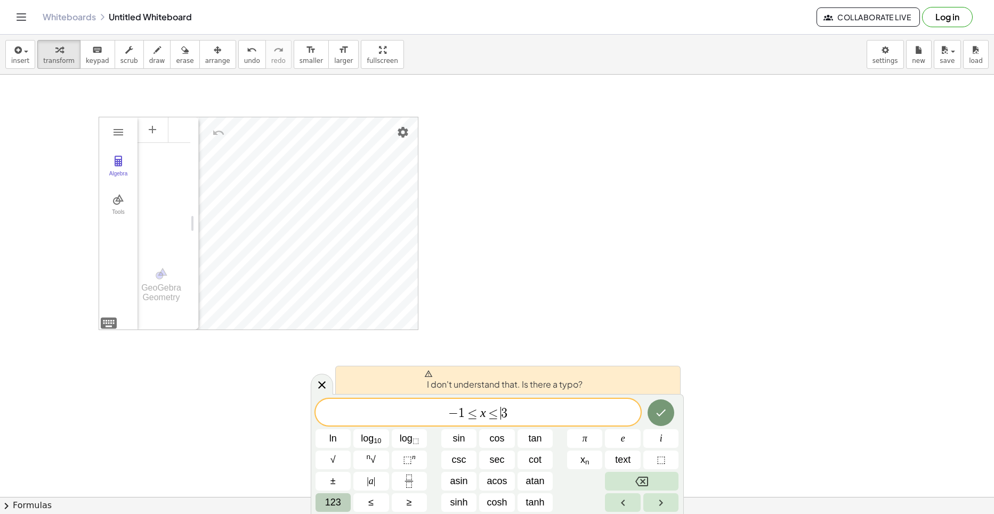
click at [437, 404] on div "− 1 ≤ x ≤ ​ 3" at bounding box center [478, 412] width 325 height 27
click at [115, 171] on div "Algebra" at bounding box center [118, 178] width 34 height 15
click at [119, 166] on img "Geometry" at bounding box center [118, 161] width 13 height 13
paste textarea "**********"
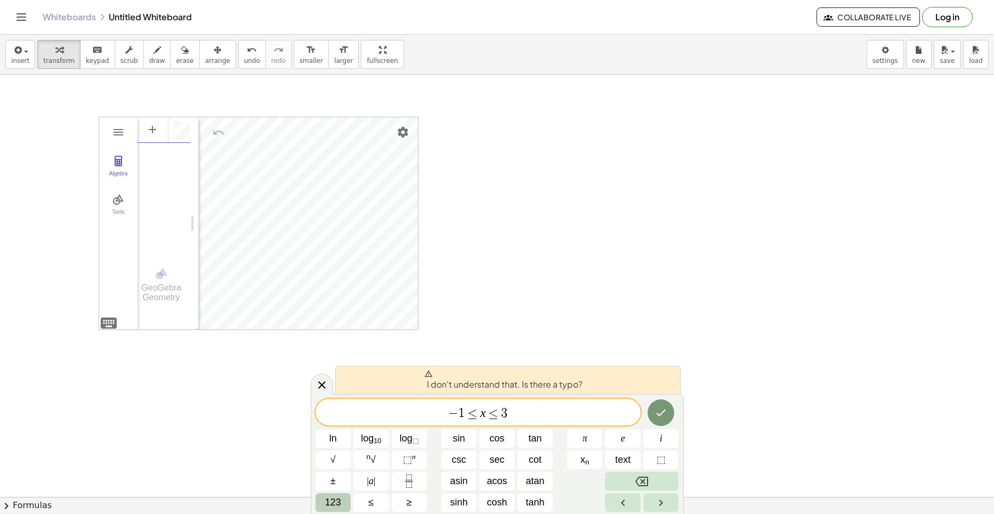
type textarea "**********"
click at [401, 128] on img "Settings" at bounding box center [403, 132] width 13 height 13
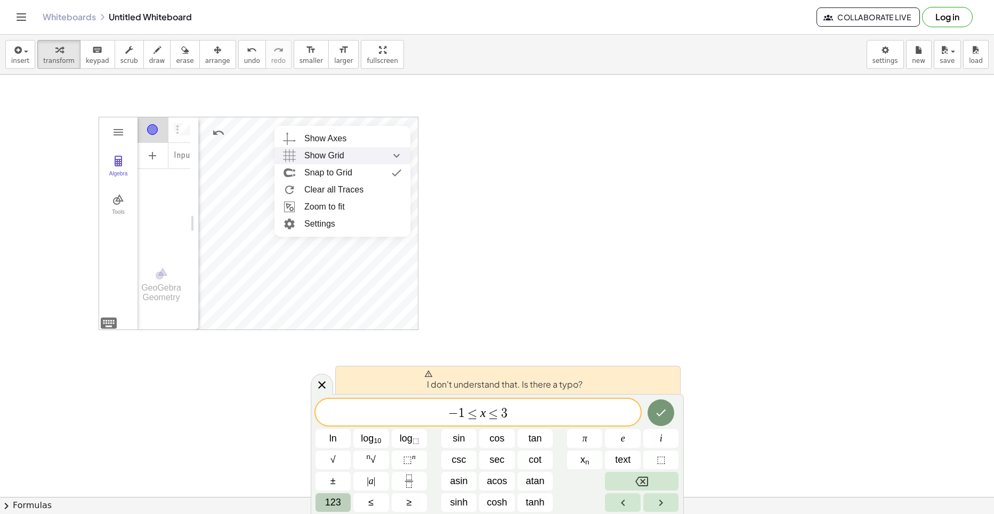
click at [357, 154] on div "Show Grid" at bounding box center [353, 155] width 98 height 17
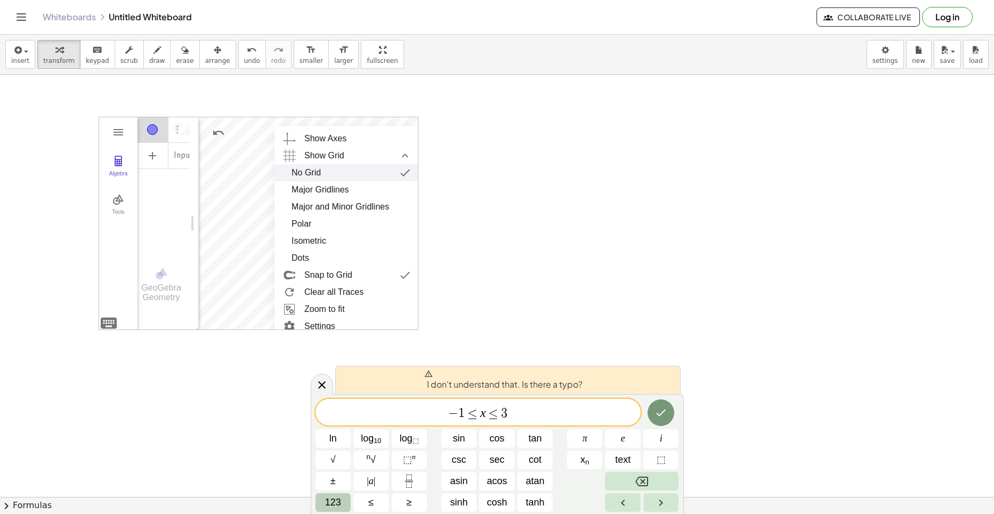
click at [315, 173] on div "No Grid" at bounding box center [306, 172] width 29 height 17
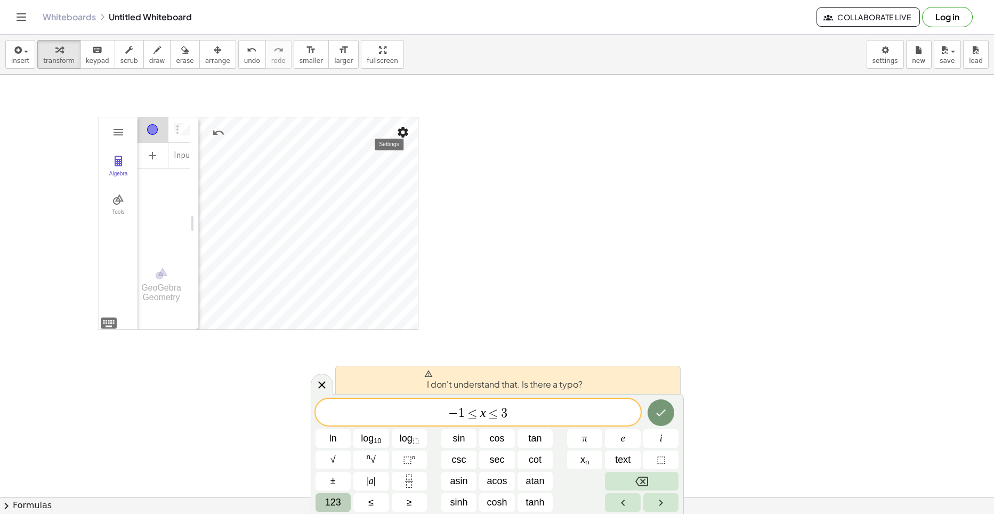
click at [400, 126] on img "Settings" at bounding box center [403, 132] width 13 height 13
click at [372, 158] on div "Show Grid" at bounding box center [353, 155] width 98 height 17
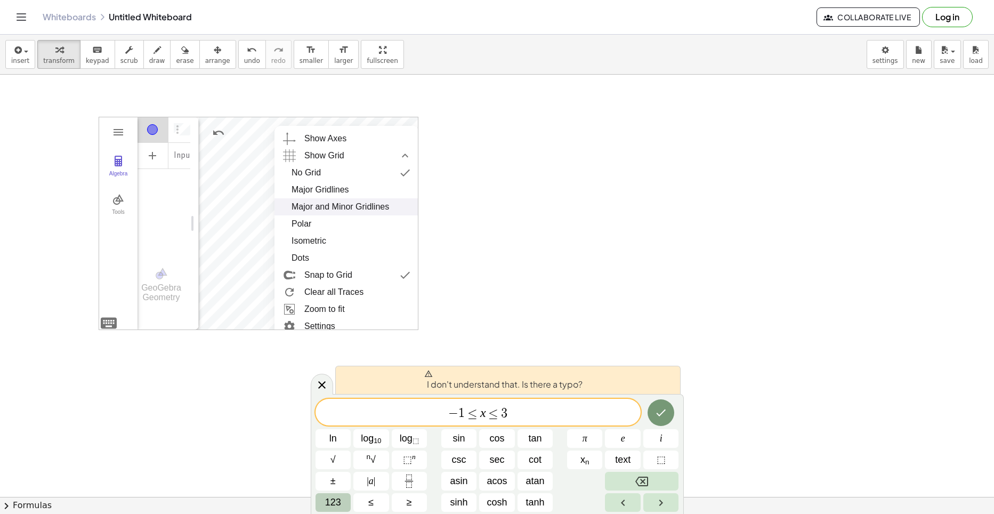
click at [335, 205] on div "Major and Minor Gridlines" at bounding box center [341, 206] width 98 height 17
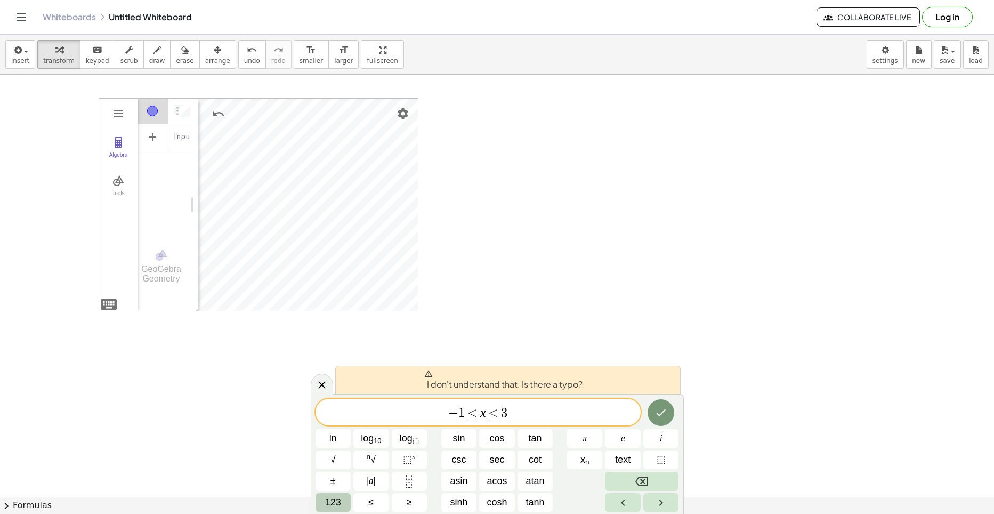
scroll to position [0, 0]
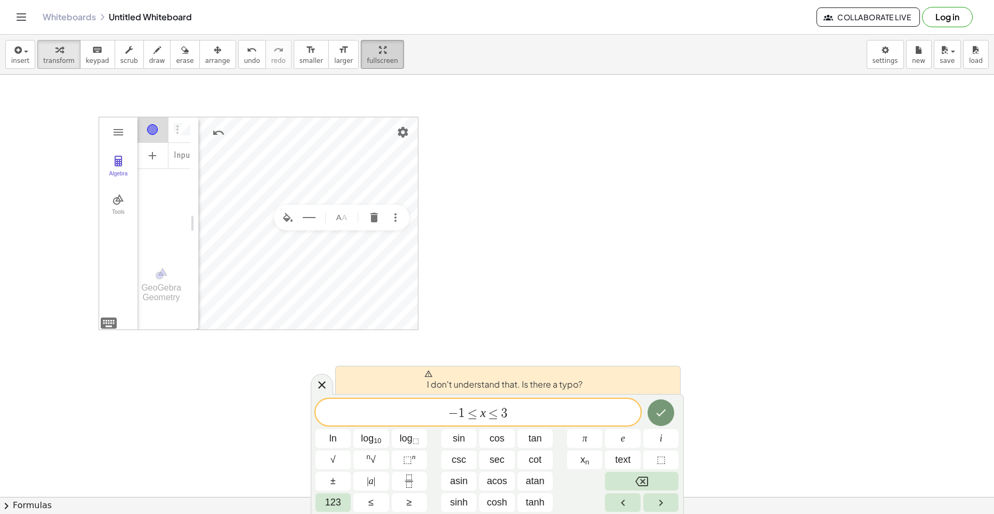
click at [366, 92] on div "**********" at bounding box center [497, 274] width 994 height 479
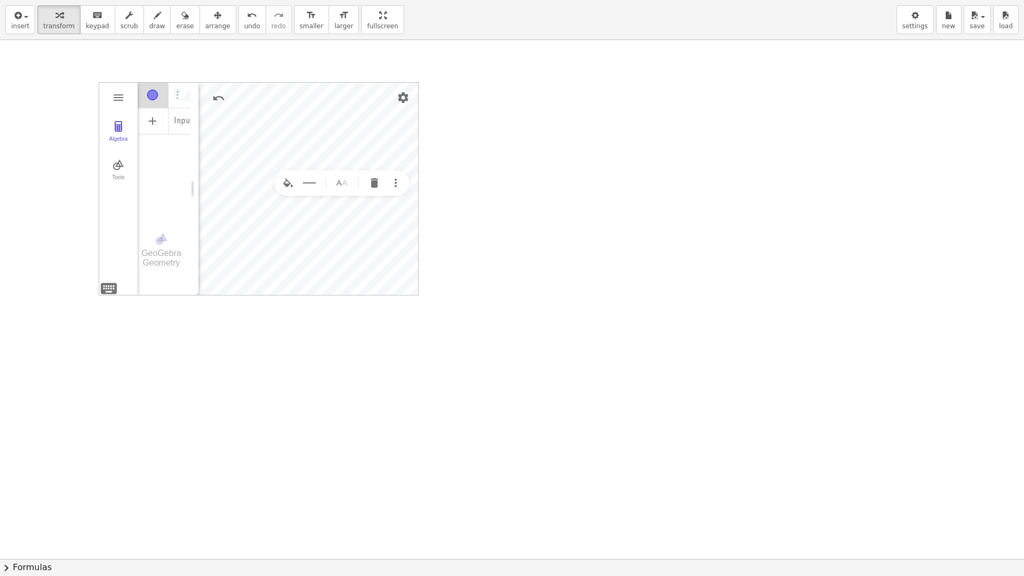
drag, startPoint x: 337, startPoint y: 28, endPoint x: 310, endPoint y: -11, distance: 47.0
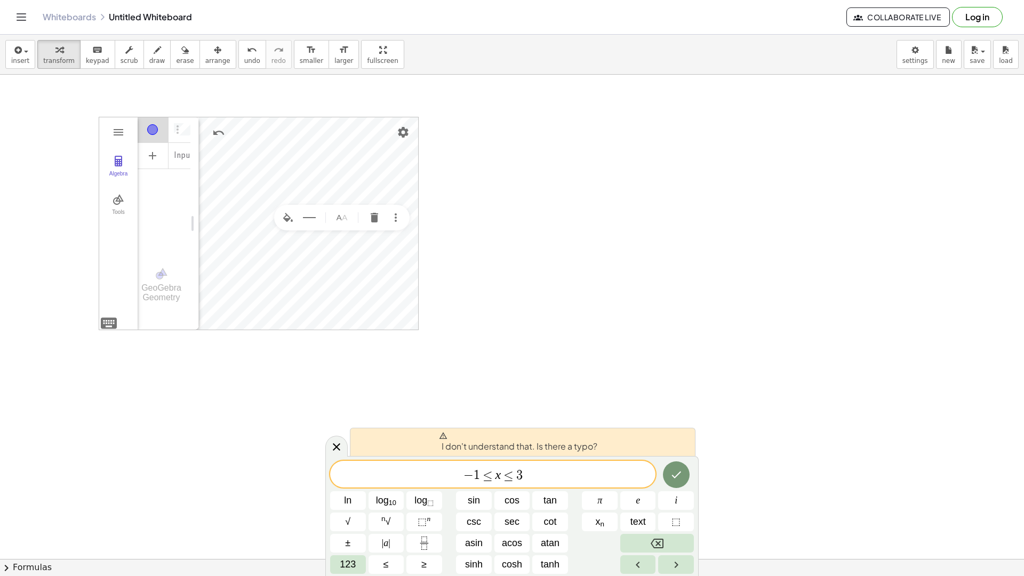
click at [310, 0] on html "**********" at bounding box center [512, 288] width 1024 height 576
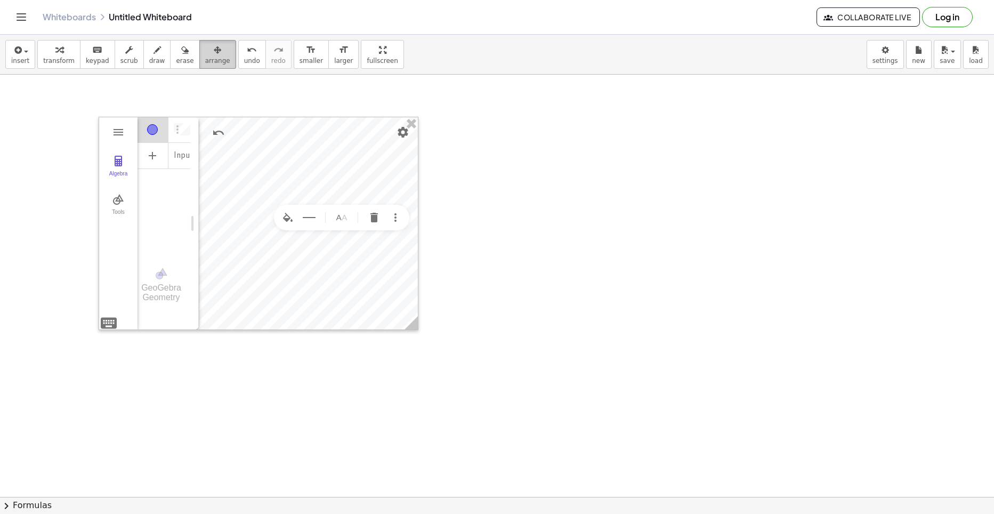
click at [214, 51] on button "arrange" at bounding box center [217, 54] width 37 height 29
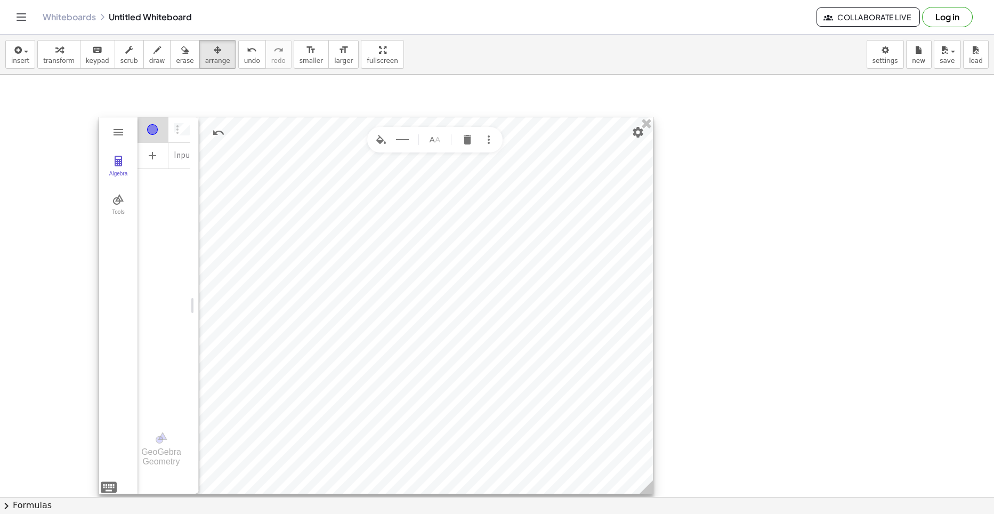
drag, startPoint x: 412, startPoint y: 324, endPoint x: 608, endPoint y: 470, distance: 243.8
click at [647, 488] on icon at bounding box center [646, 486] width 13 height 13
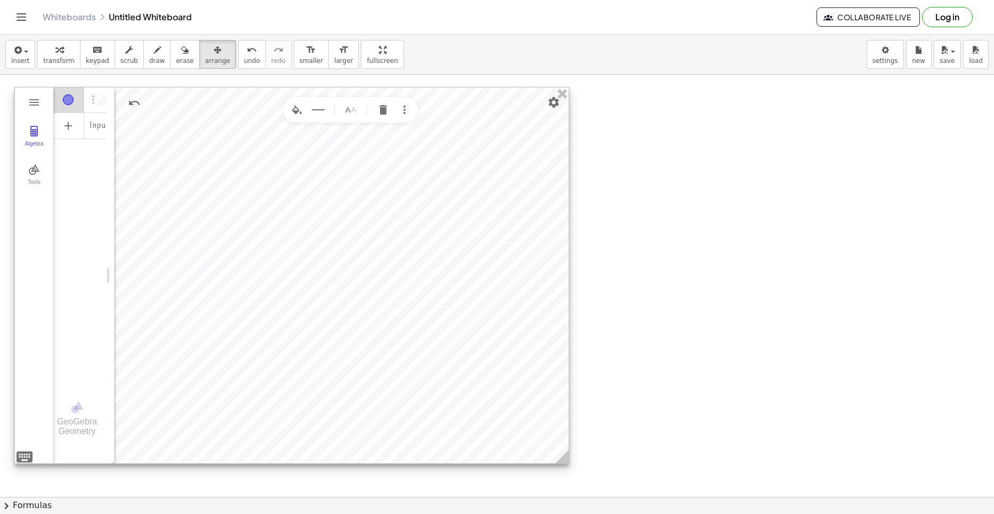
drag, startPoint x: 562, startPoint y: 416, endPoint x: 478, endPoint y: 386, distance: 89.4
click at [478, 386] on div at bounding box center [292, 275] width 554 height 376
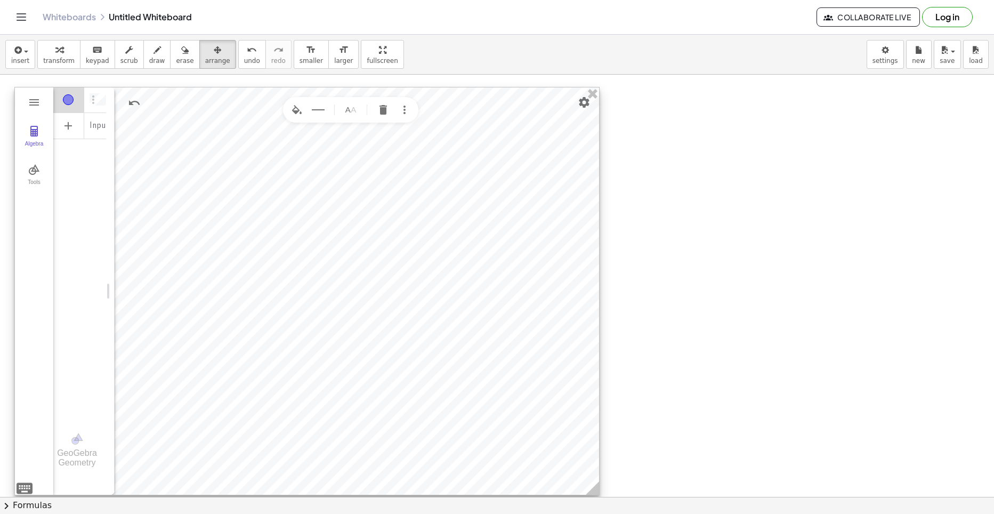
drag, startPoint x: 563, startPoint y: 462, endPoint x: 583, endPoint y: 483, distance: 28.7
click at [593, 494] on icon at bounding box center [592, 487] width 13 height 13
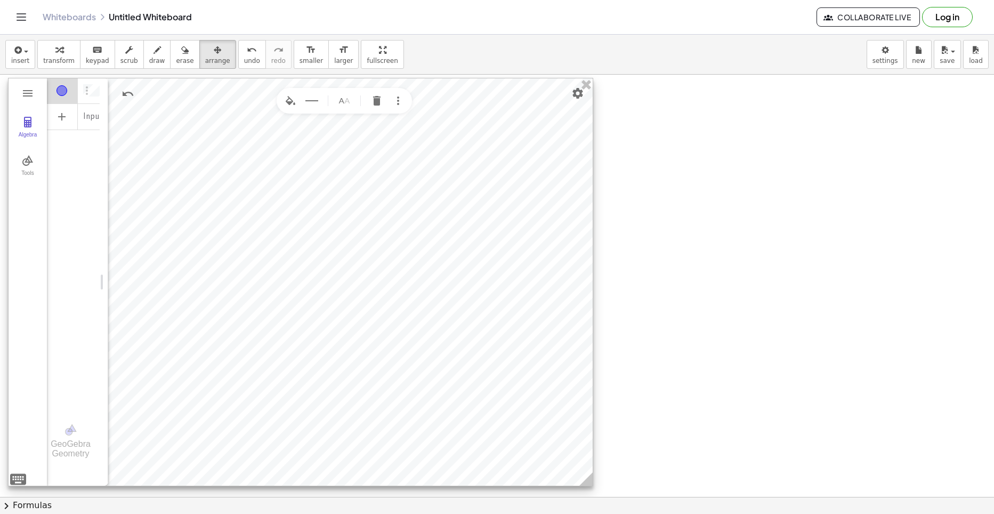
drag, startPoint x: 521, startPoint y: 418, endPoint x: 514, endPoint y: 409, distance: 11.1
click at [514, 409] on div at bounding box center [301, 281] width 584 height 407
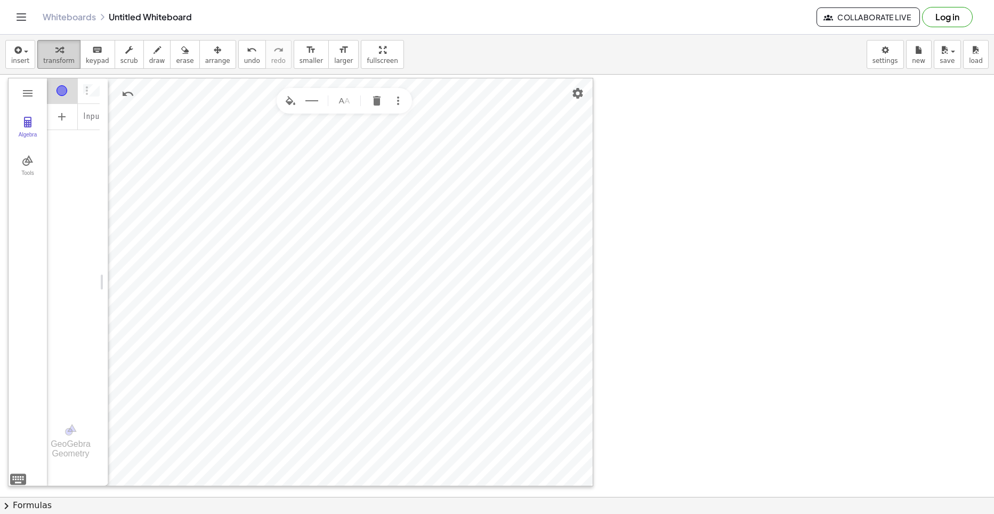
click at [67, 63] on span "transform" at bounding box center [58, 60] width 31 height 7
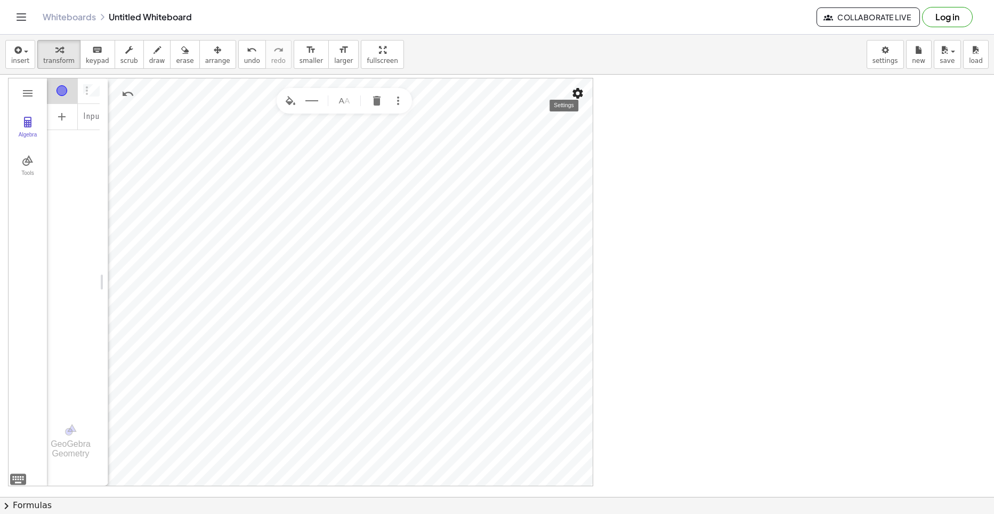
click at [576, 90] on img "Settings" at bounding box center [577, 93] width 13 height 13
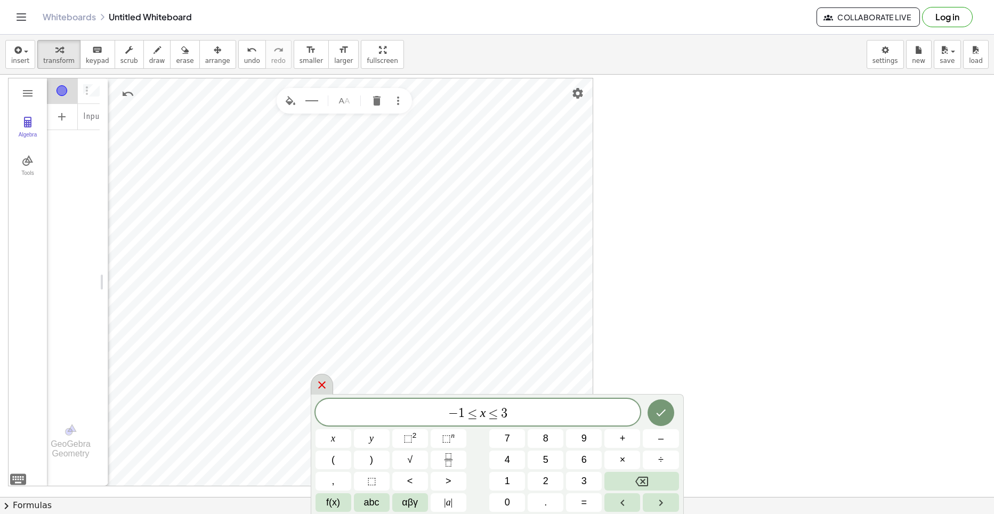
click at [321, 378] on icon at bounding box center [322, 384] width 13 height 13
